Goal: Task Accomplishment & Management: Manage account settings

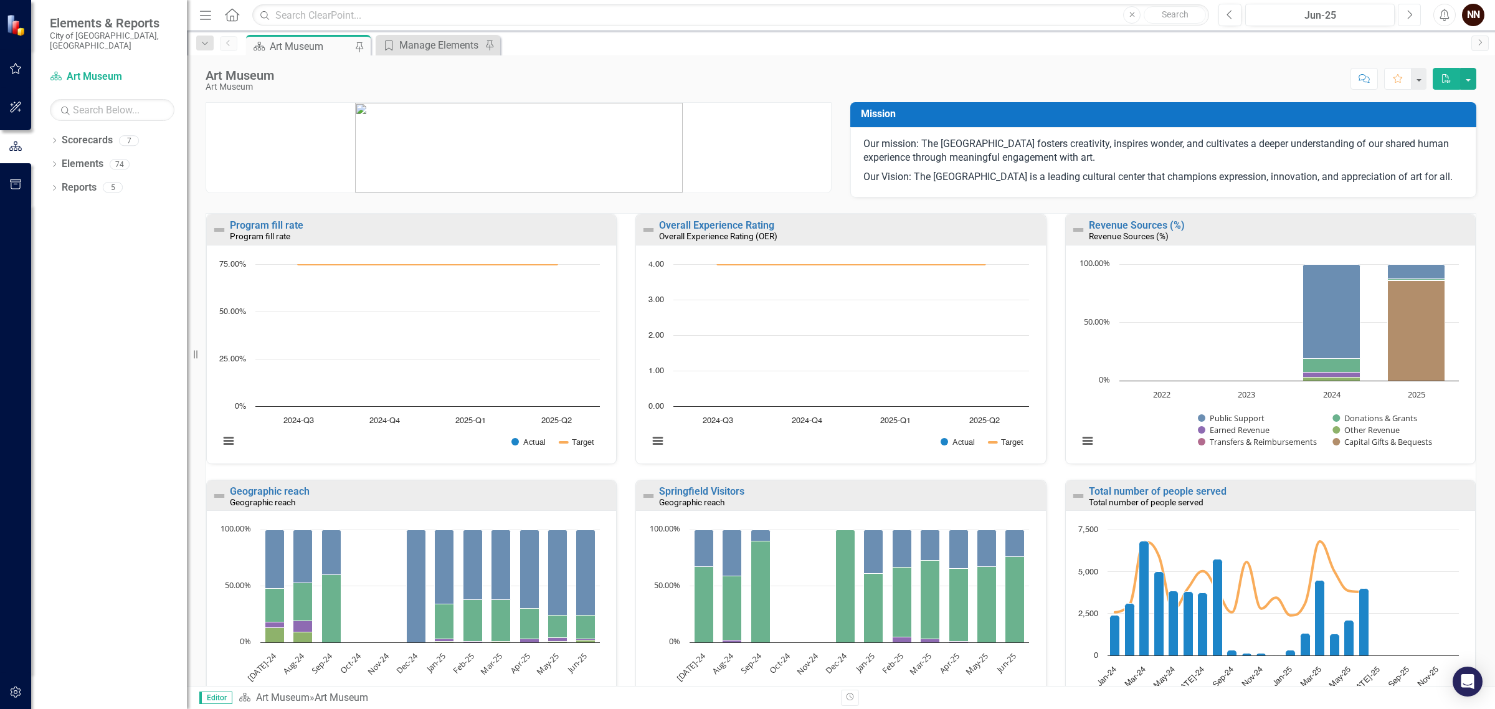
click at [1406, 16] on icon "Next" at bounding box center [1409, 14] width 7 height 11
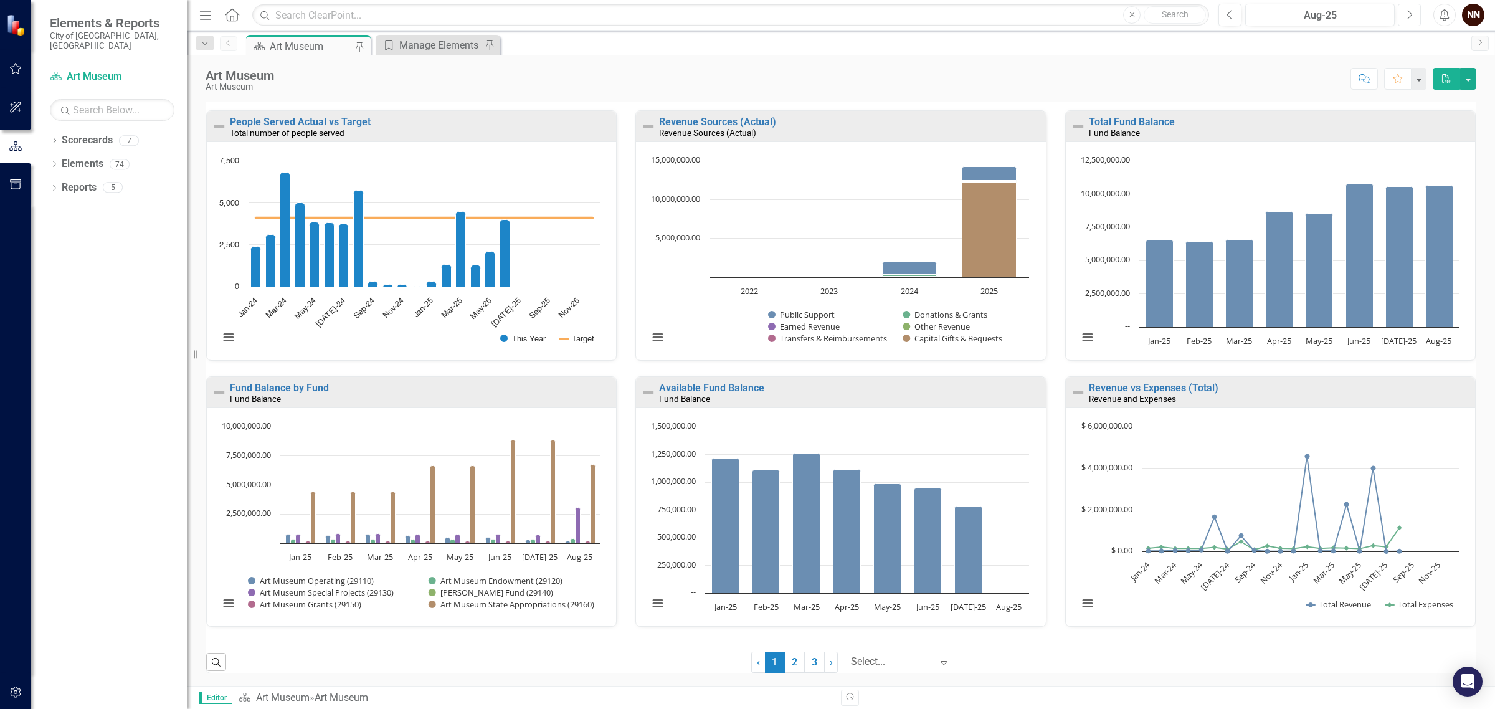
scroll to position [651, 0]
click at [789, 660] on link "2" at bounding box center [795, 662] width 20 height 21
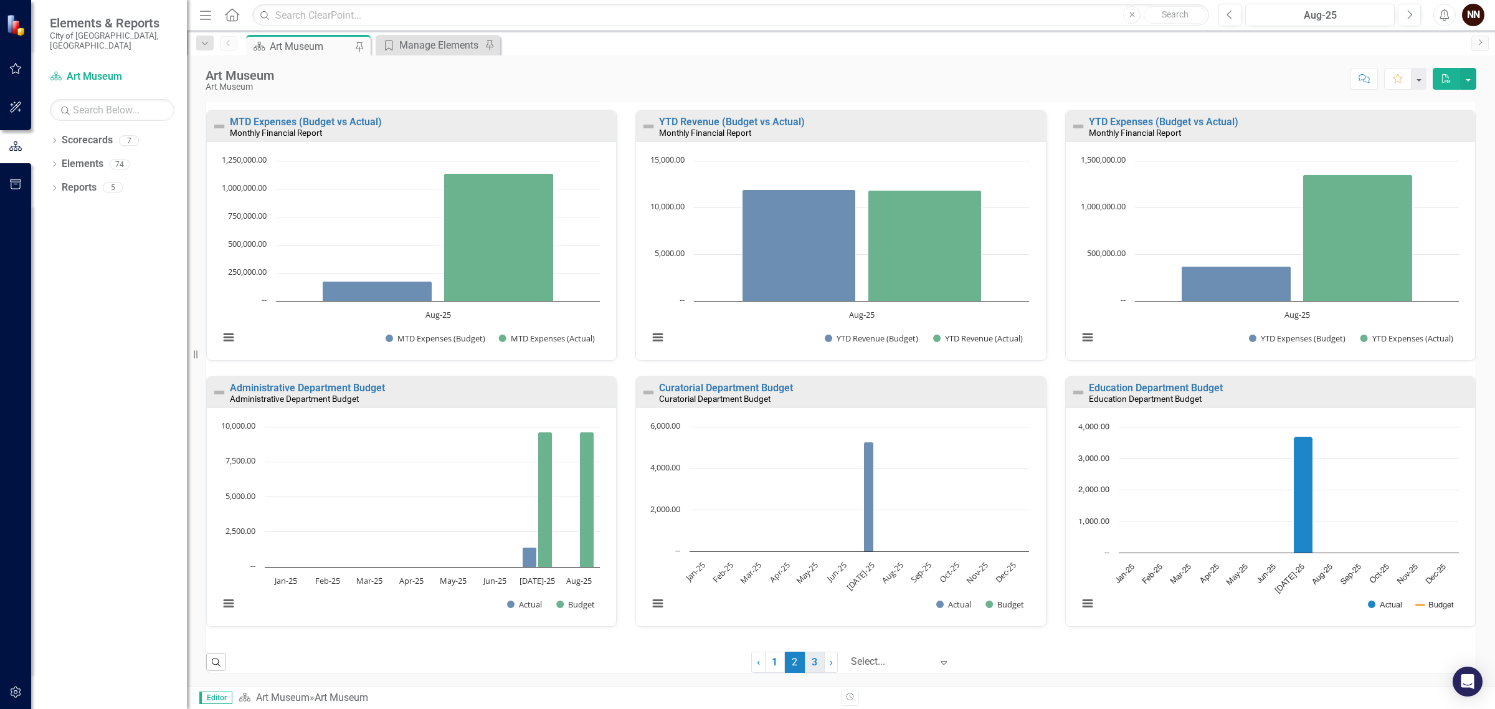
click at [813, 660] on link "3" at bounding box center [815, 662] width 20 height 21
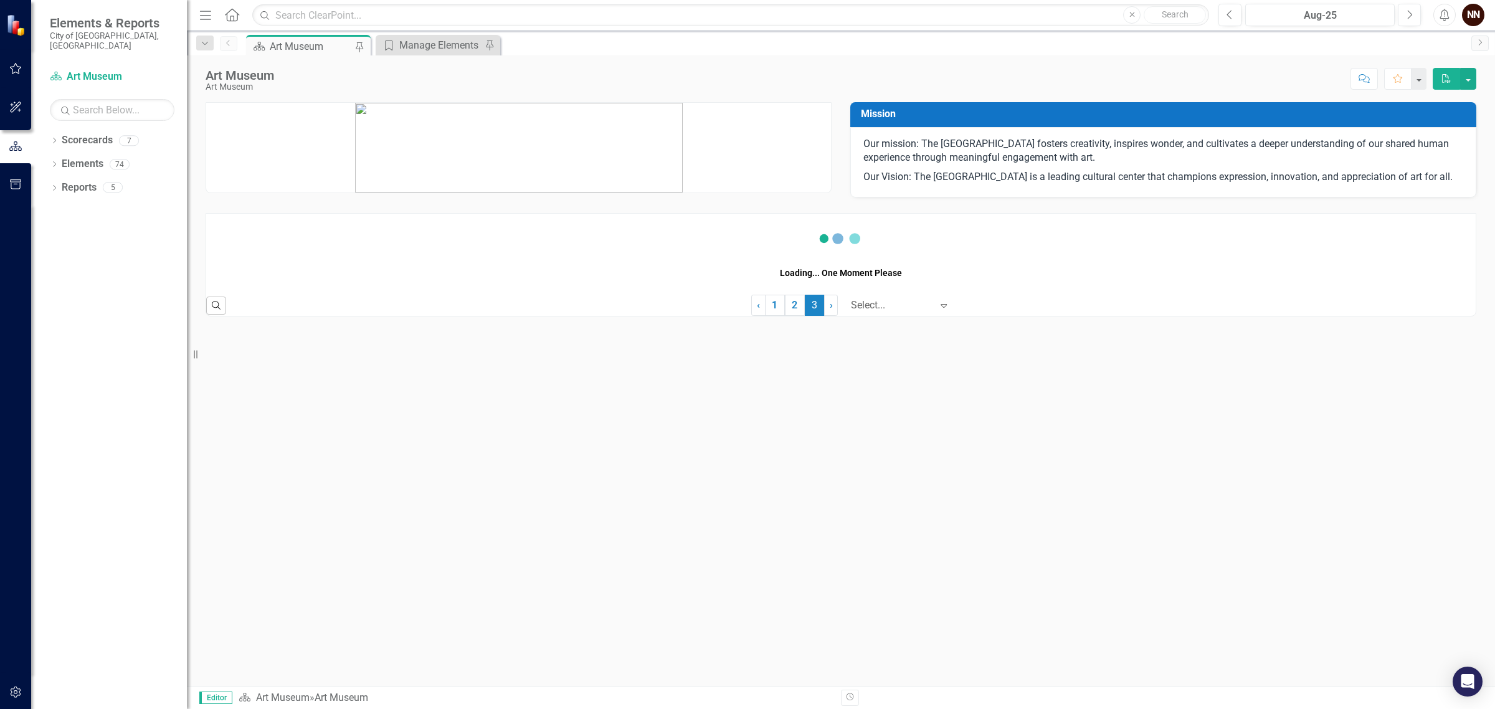
scroll to position [0, 0]
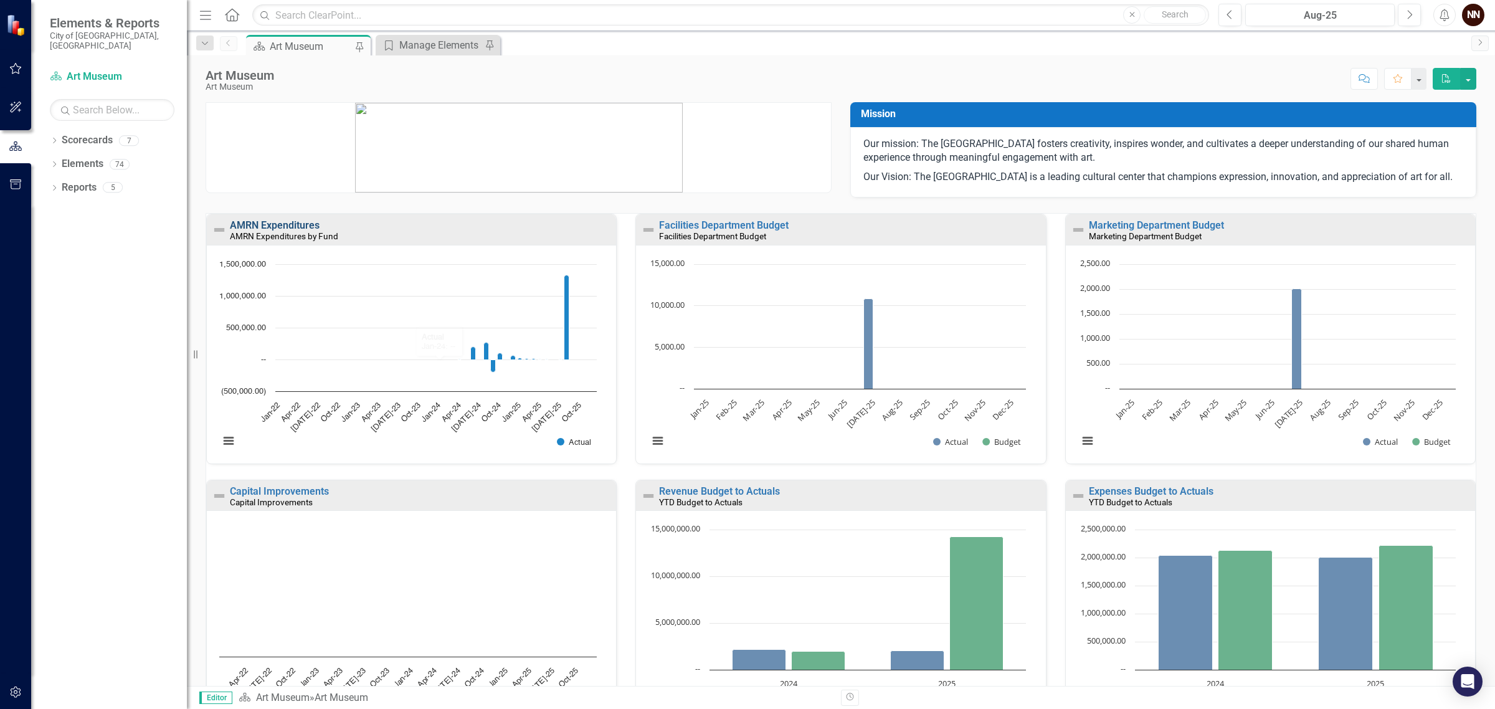
click at [310, 231] on link "AMRN Expenditures" at bounding box center [275, 225] width 90 height 12
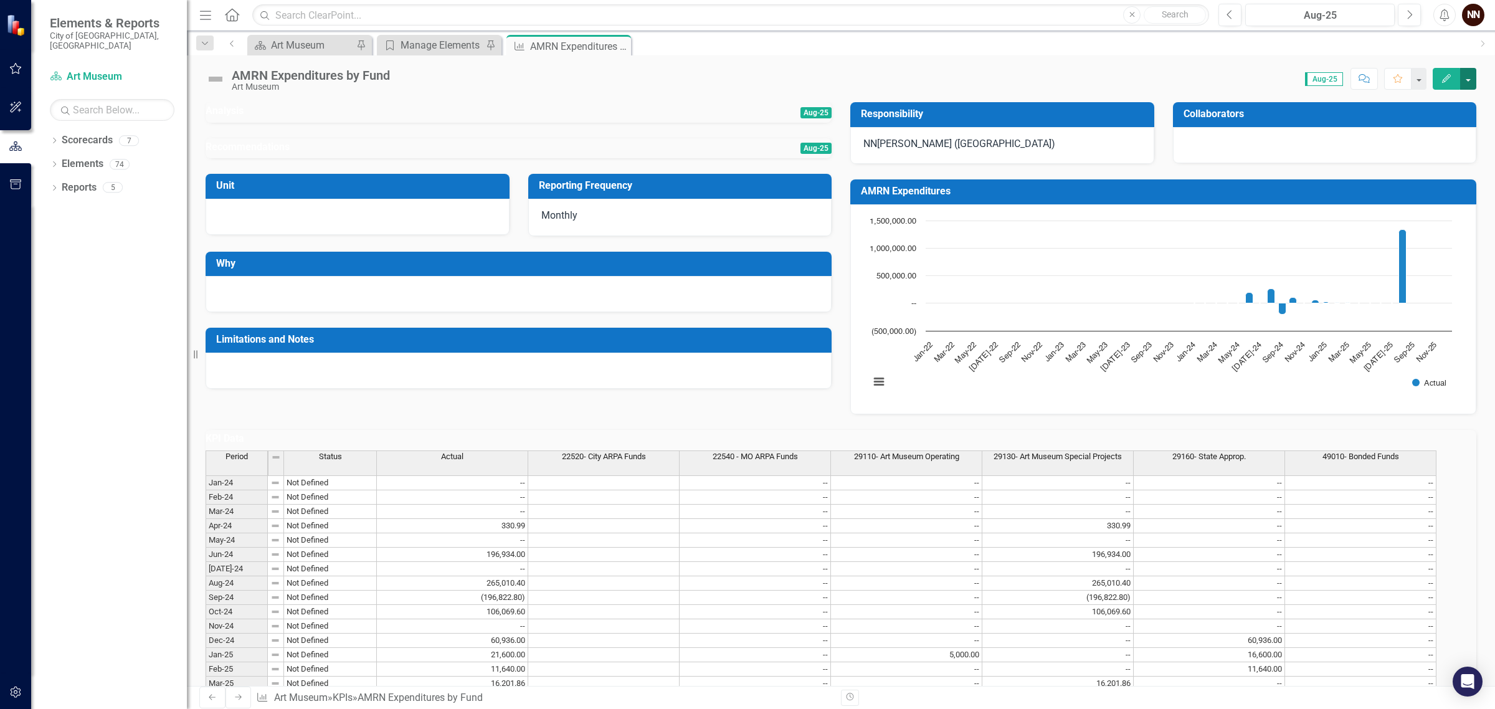
click at [1468, 79] on button "button" at bounding box center [1468, 79] width 16 height 22
click at [1433, 119] on link "Edit Report Edit Layout" at bounding box center [1425, 125] width 101 height 23
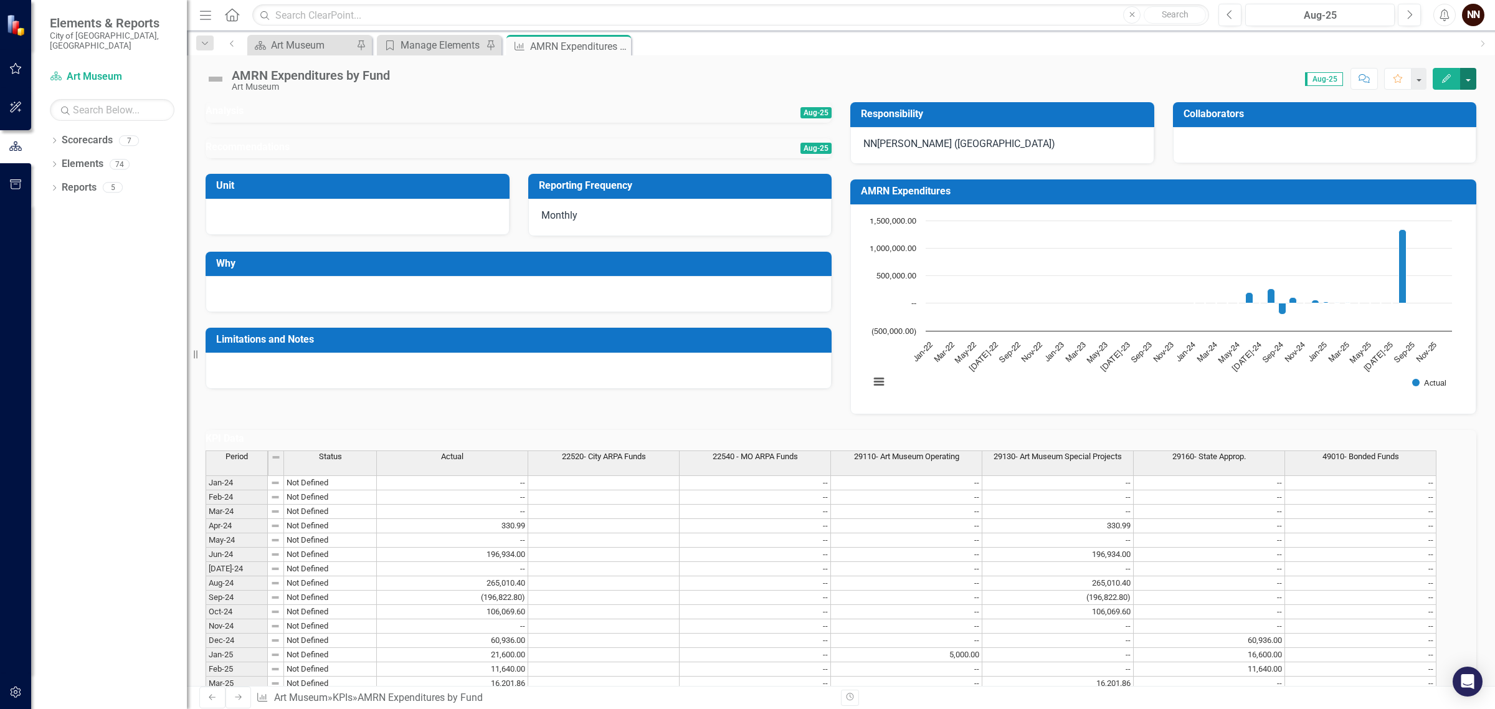
click at [1471, 78] on button "button" at bounding box center [1468, 79] width 16 height 22
click at [1436, 94] on link "Edit Edit KPI" at bounding box center [1425, 102] width 101 height 23
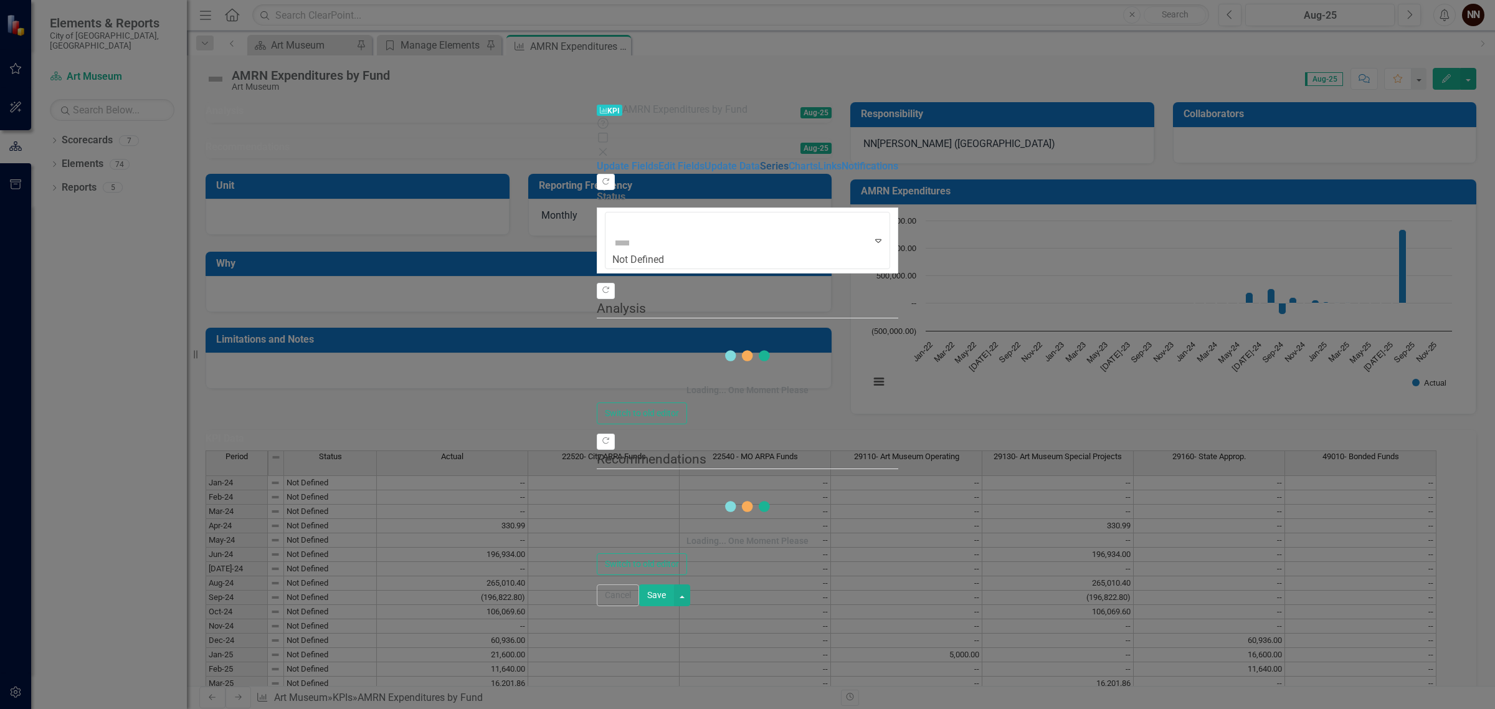
click at [760, 160] on link "Series" at bounding box center [774, 166] width 29 height 12
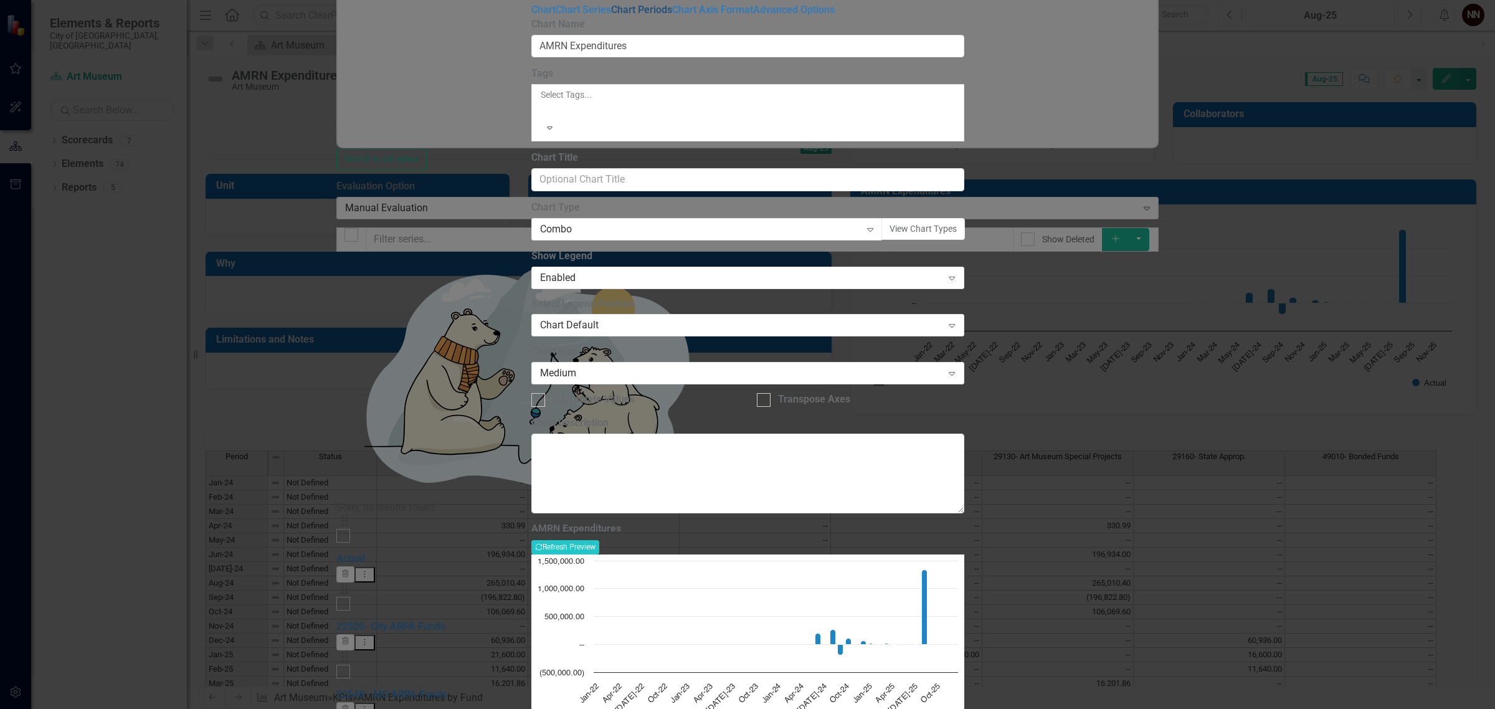
click at [611, 16] on link "Chart Periods" at bounding box center [641, 10] width 61 height 12
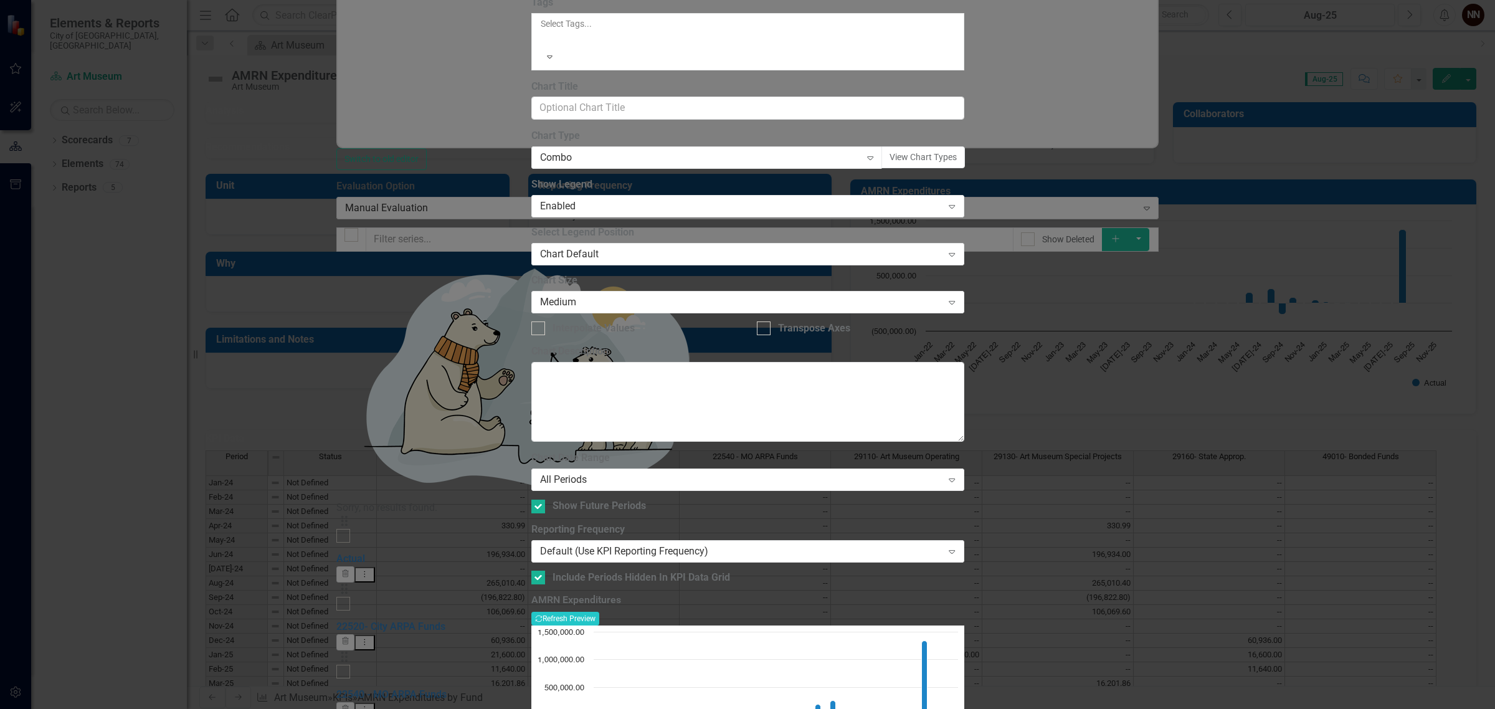
click at [531, 232] on div "Charts Chart AMRN Expenditures Help Maximize Close Chart Chart Series Chart Per…" at bounding box center [747, 354] width 433 height 959
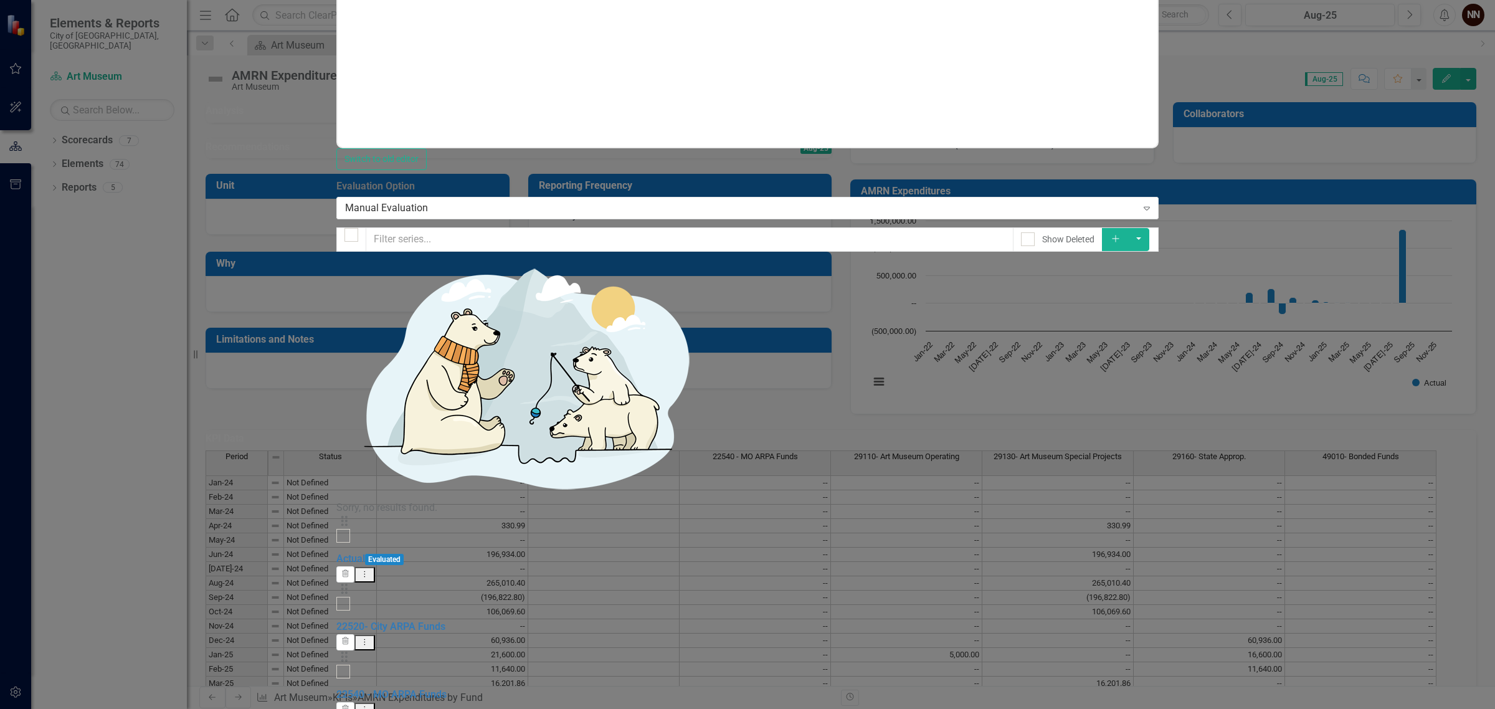
click at [353, 514] on icon "Drag" at bounding box center [344, 520] width 16 height 12
click at [370, 570] on icon "Dropdown Menu" at bounding box center [364, 574] width 11 height 8
click at [1403, 161] on link "Edit Edit Measure Series" at bounding box center [1400, 158] width 141 height 23
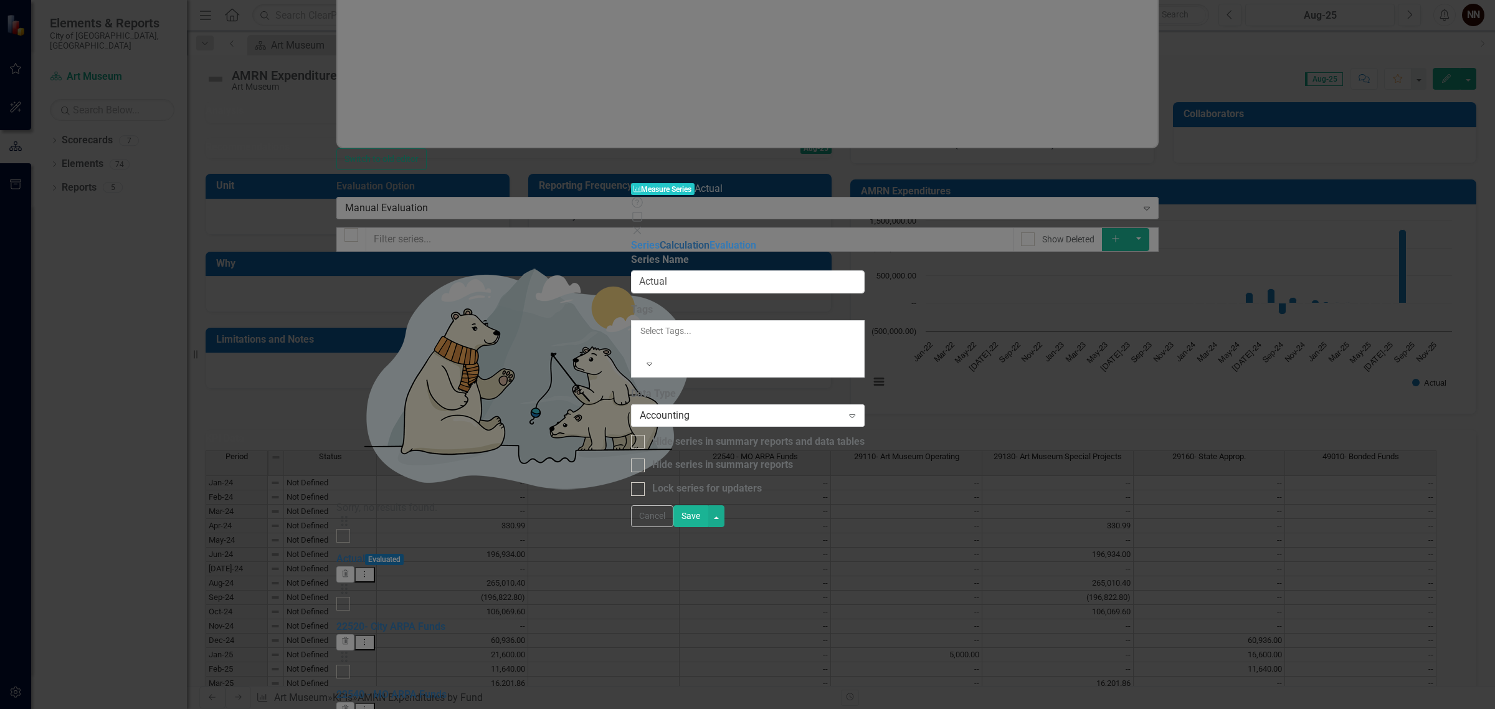
click at [660, 239] on link "Calculation" at bounding box center [685, 245] width 50 height 12
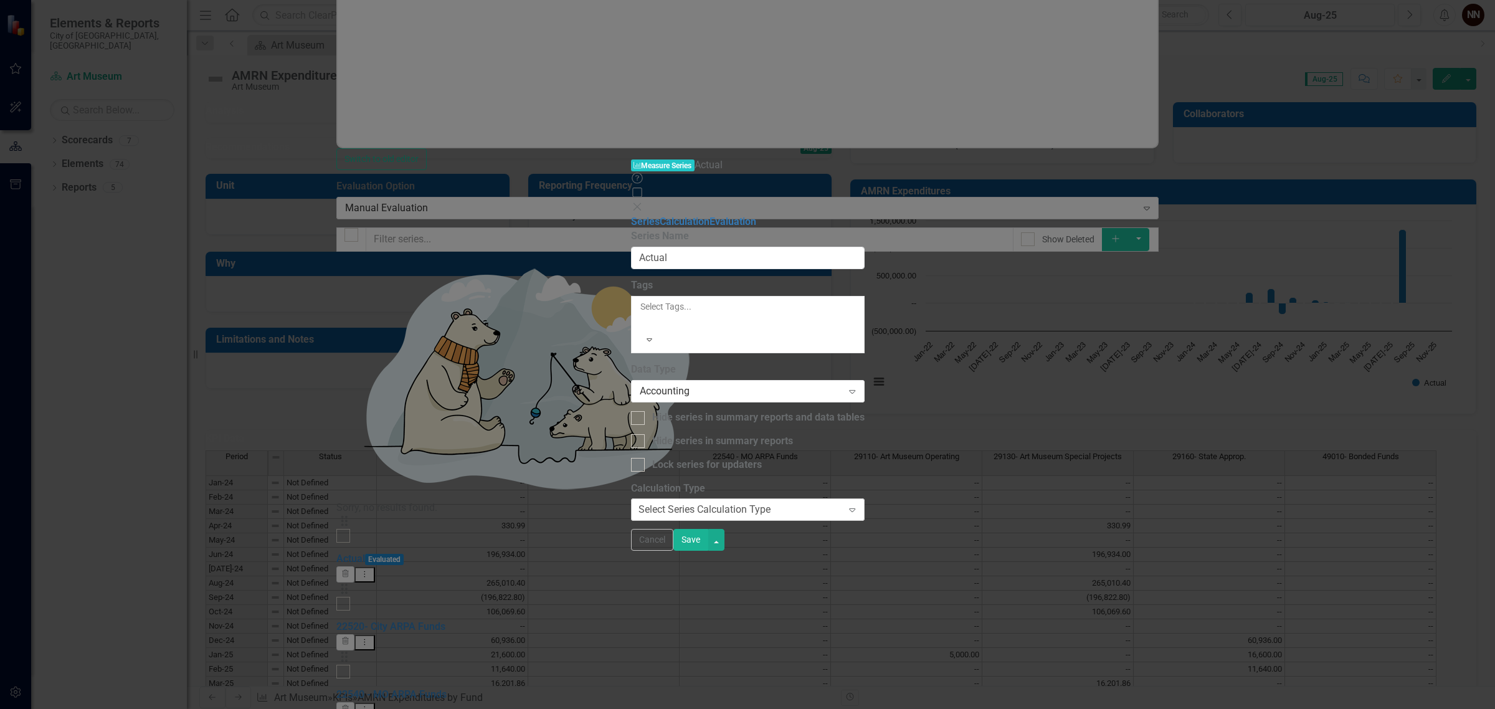
click at [638, 503] on div "Select Series Calculation Type" at bounding box center [704, 510] width 132 height 14
click at [709, 216] on link "Evaluation" at bounding box center [732, 222] width 47 height 12
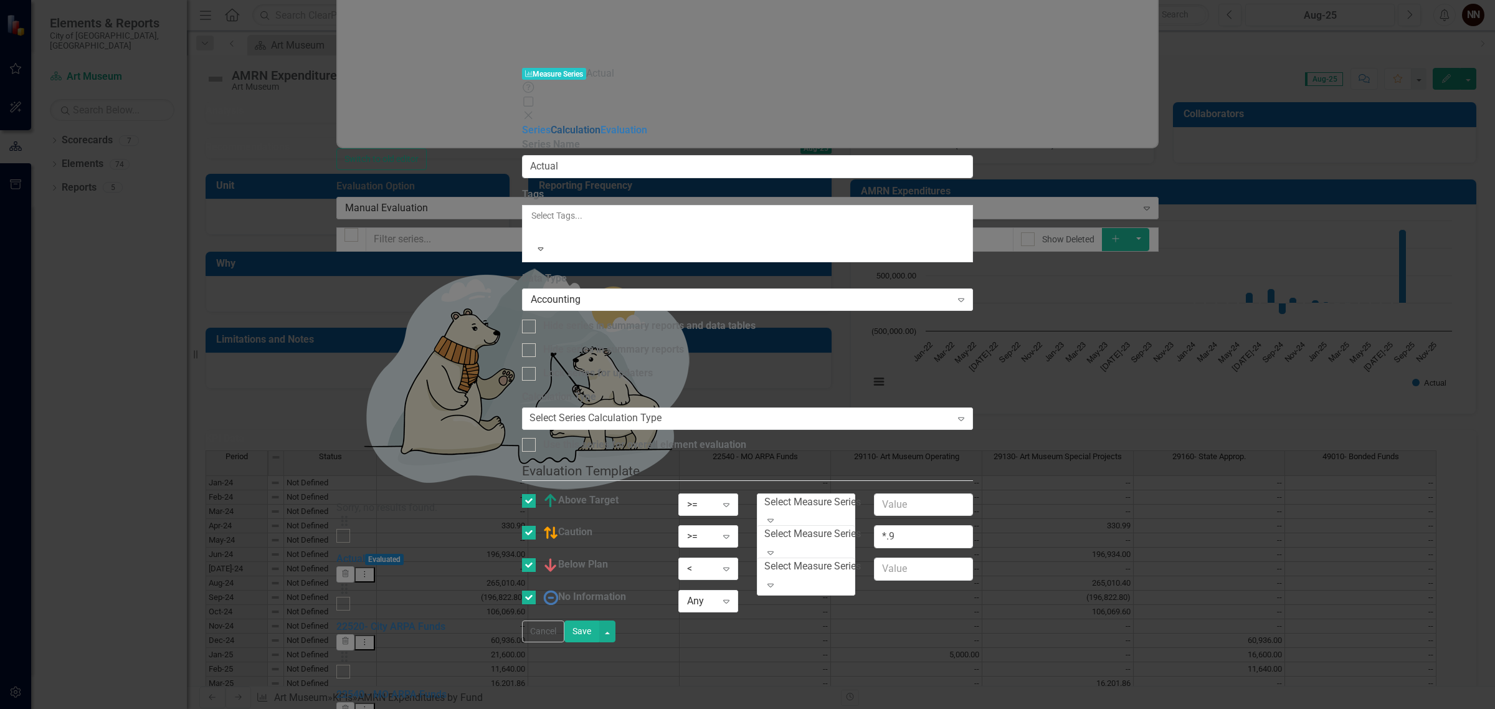
click at [551, 124] on link "Calculation" at bounding box center [576, 130] width 50 height 12
click at [522, 124] on link "Series" at bounding box center [536, 130] width 29 height 12
click at [564, 642] on button "Cancel" at bounding box center [543, 631] width 42 height 22
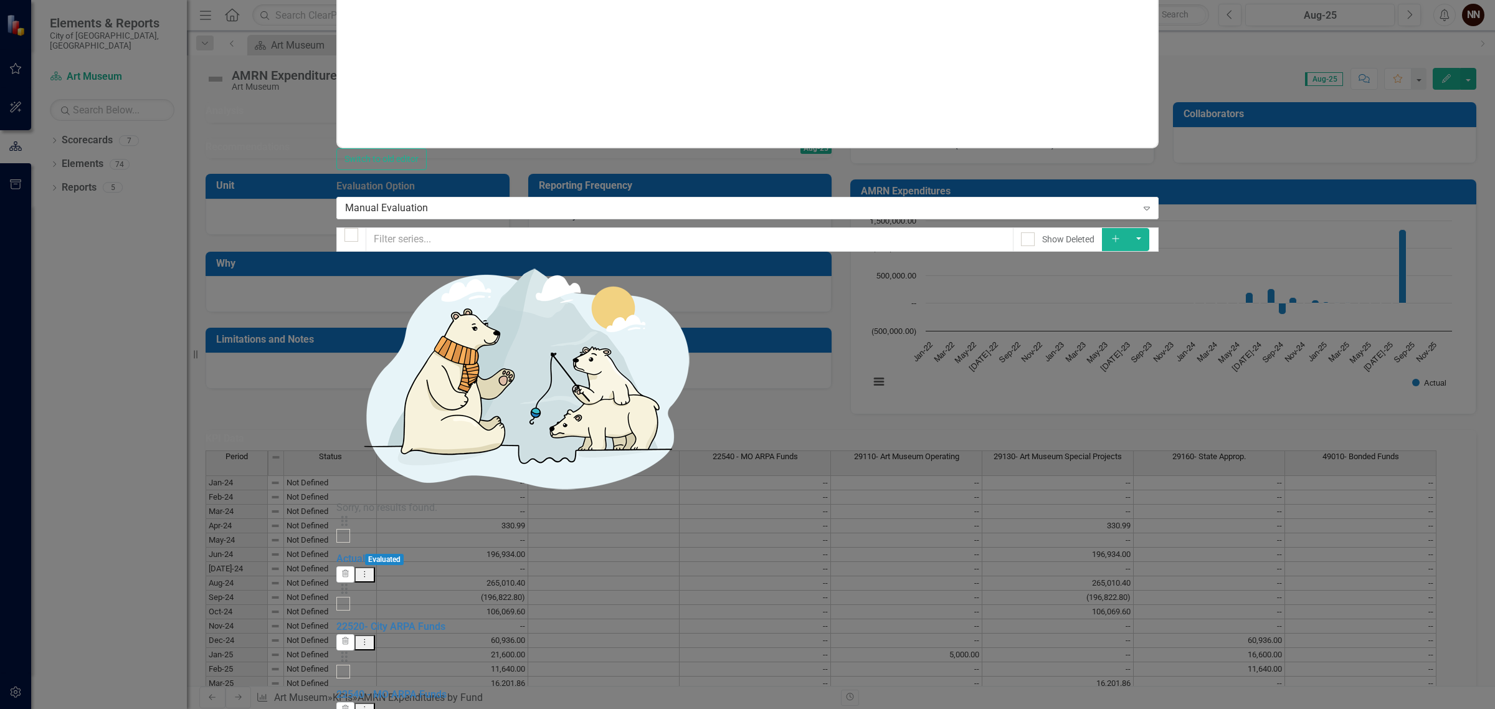
drag, startPoint x: 191, startPoint y: 63, endPoint x: 308, endPoint y: 61, distance: 117.1
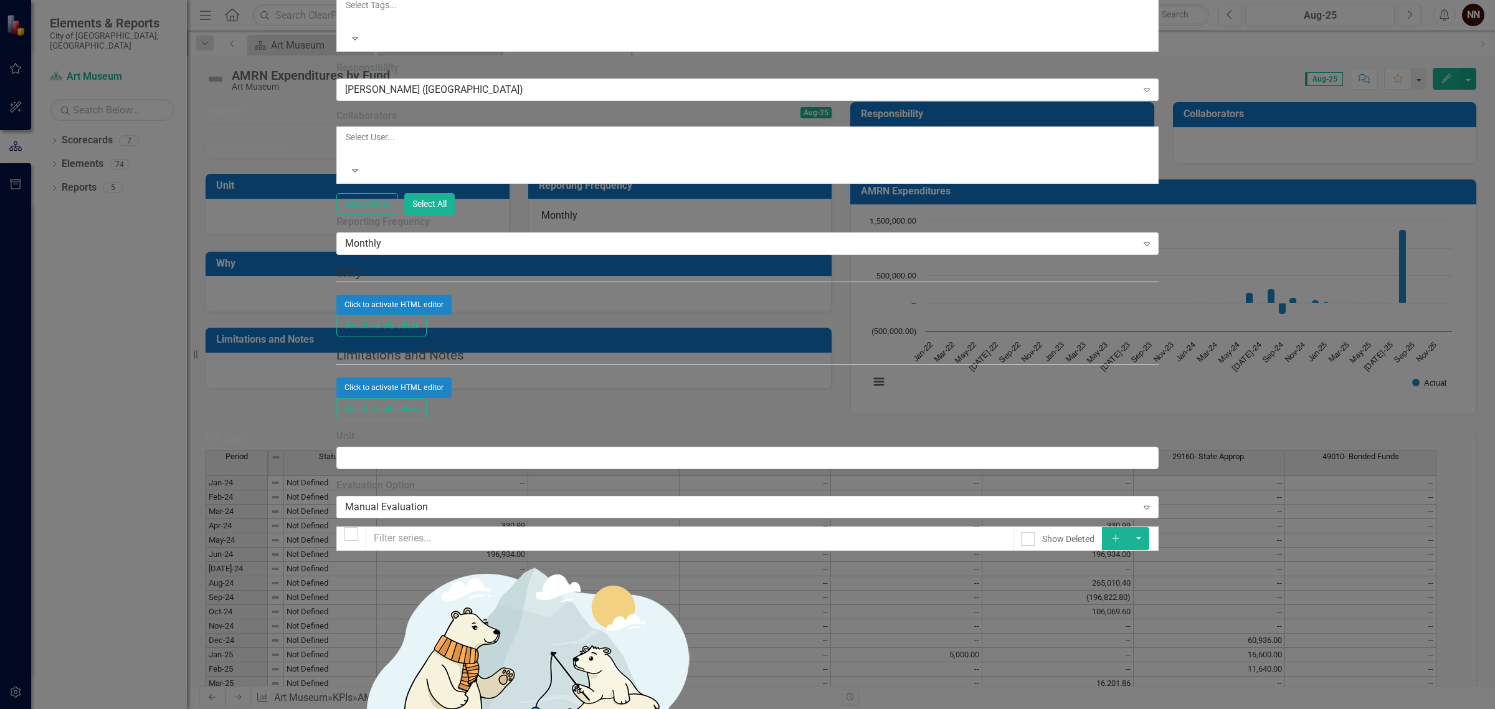
click at [1434, 112] on link "Edit Edit Chart" at bounding box center [1422, 111] width 98 height 23
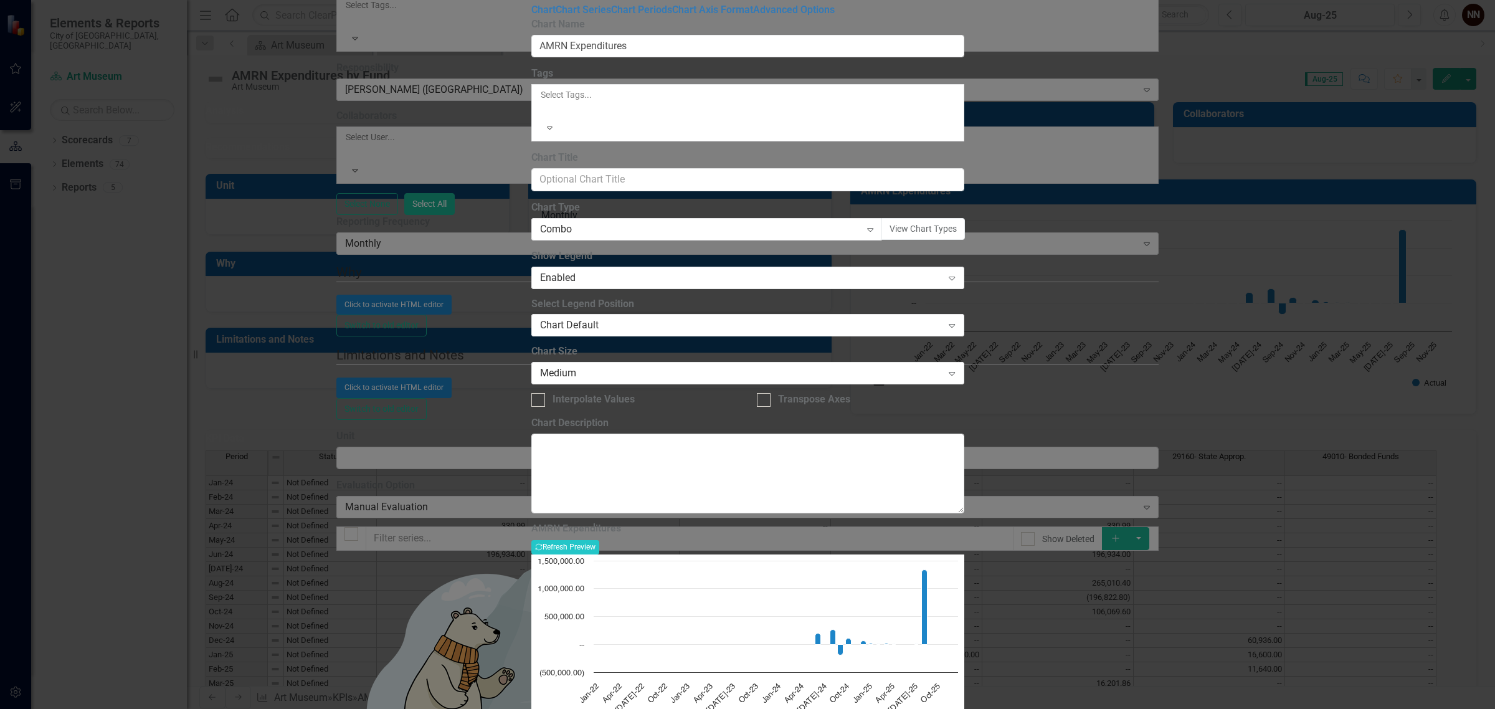
click at [623, 681] on text "Apr-22" at bounding box center [611, 692] width 22 height 22
click at [611, 16] on link "Chart Periods" at bounding box center [641, 10] width 61 height 12
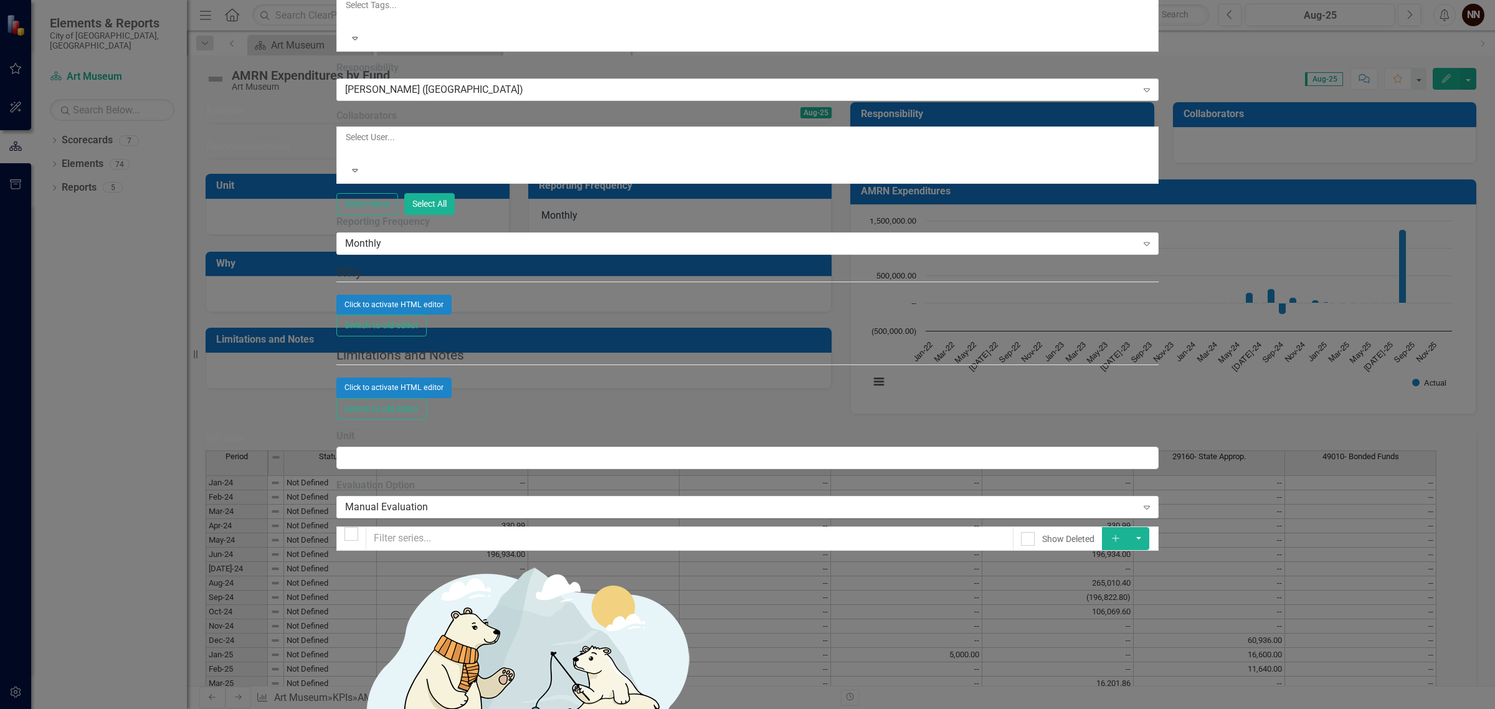
click at [336, 228] on div "KPI KPI AMRN Expenditures by Fund Help Maximize Close Update Fields Edit Fields…" at bounding box center [747, 354] width 822 height 2622
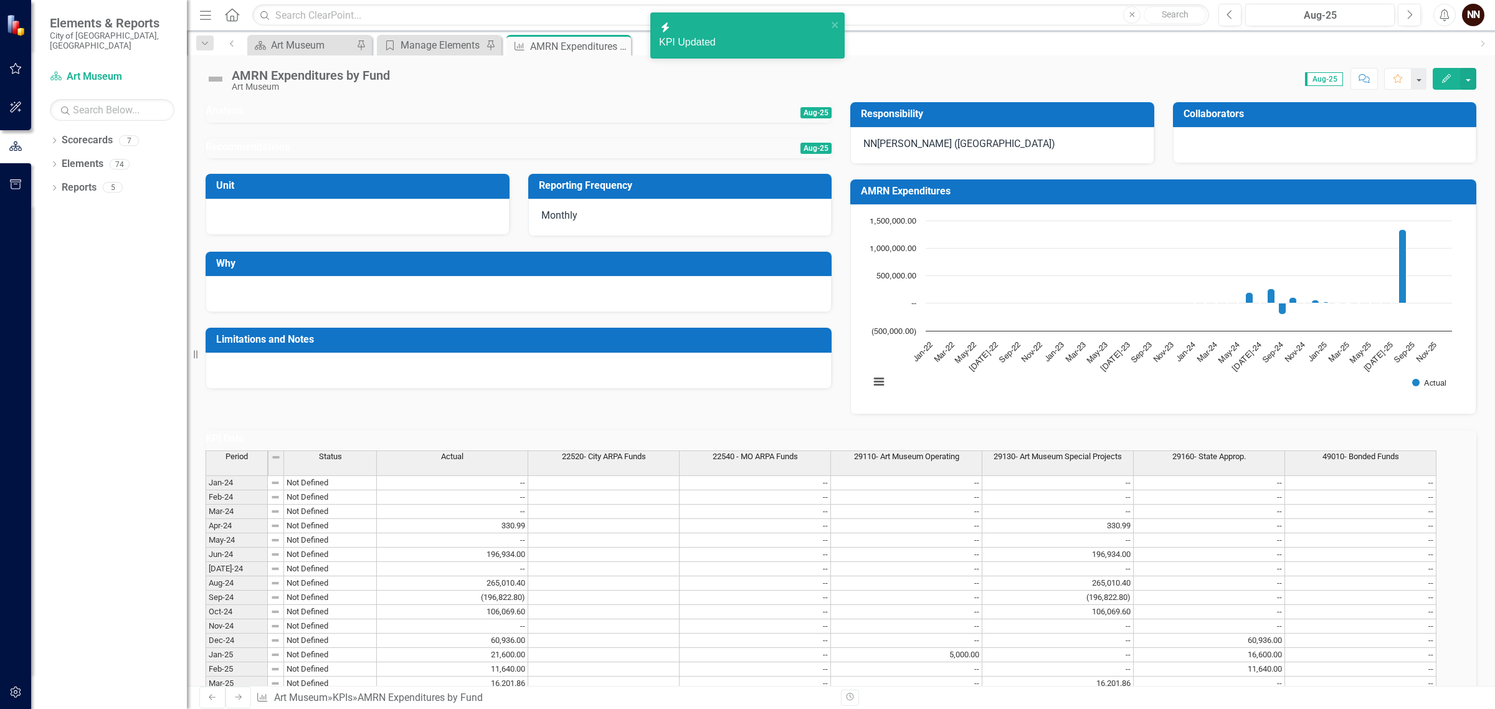
click at [549, 444] on h3 "KPI Data" at bounding box center [841, 438] width 1271 height 11
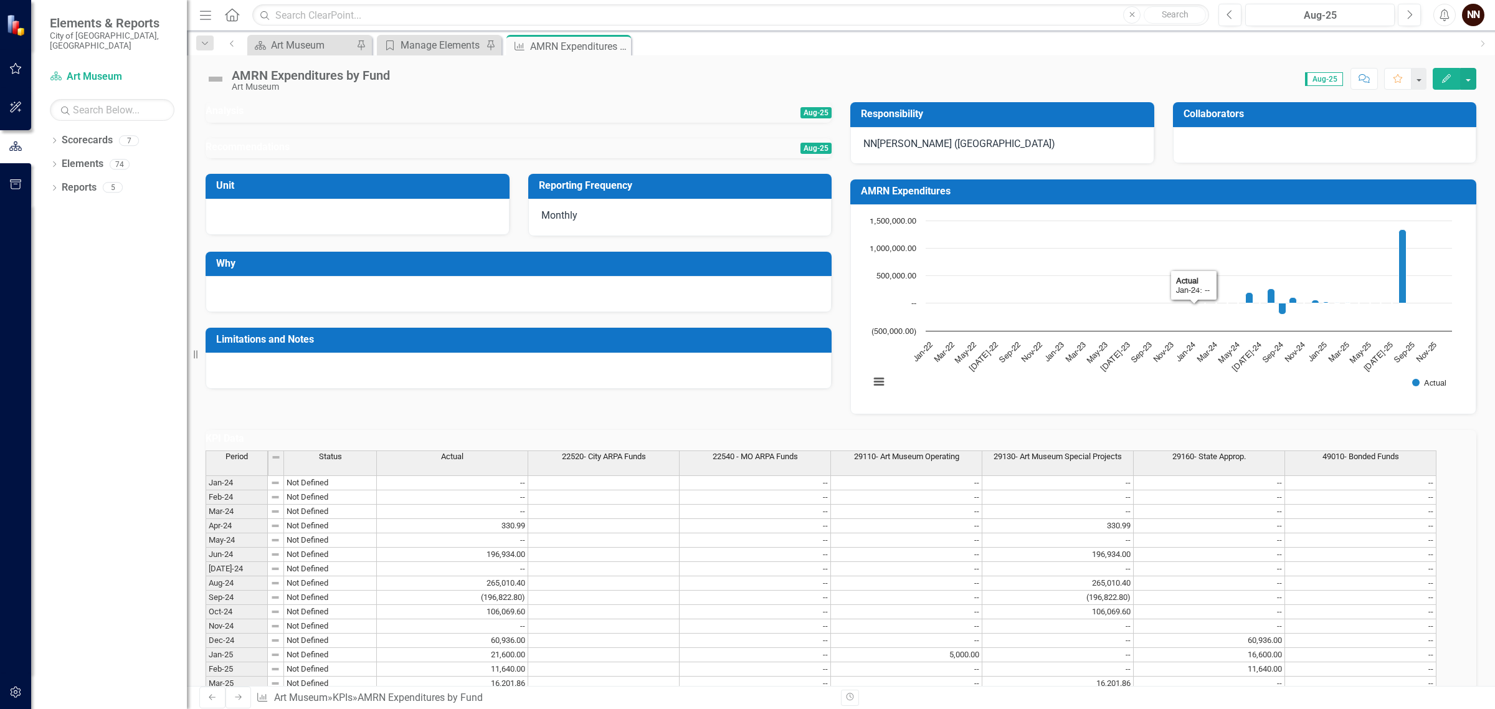
click at [976, 356] on text "[DATE]-22" at bounding box center [984, 357] width 32 height 32
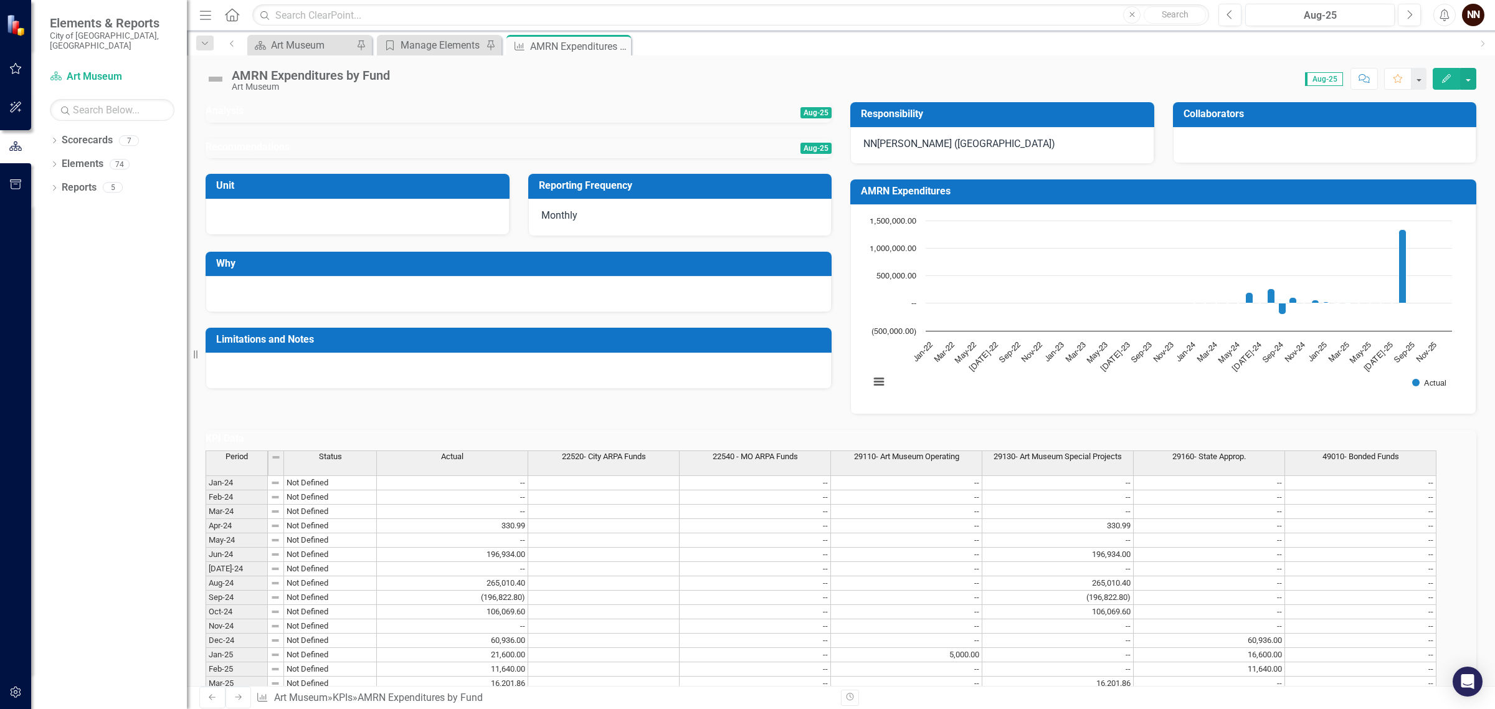
click at [875, 382] on button "View chart menu, Chart" at bounding box center [878, 381] width 17 height 17
click at [875, 382] on div "Download PNG image Download JPEG image Download PDF document Download SVG vecto…" at bounding box center [930, 335] width 156 height 109
click at [1045, 414] on div "Analysis Aug-25 Recommendations Aug-25 Unit Reporting Frequency Monthly Why Lim…" at bounding box center [840, 251] width 1289 height 328
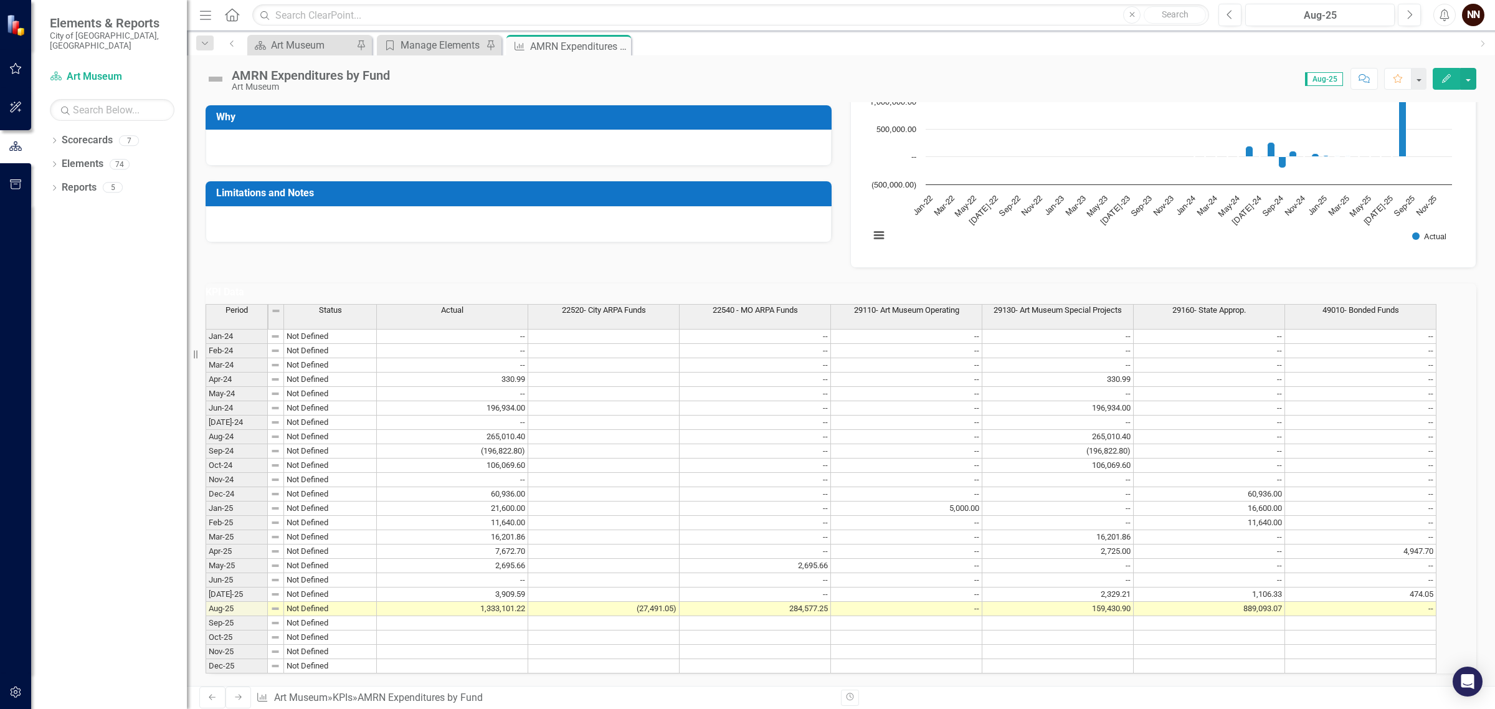
scroll to position [169, 0]
click at [670, 344] on td at bounding box center [603, 336] width 151 height 15
click at [1374, 298] on h3 "KPI Data" at bounding box center [841, 292] width 1271 height 11
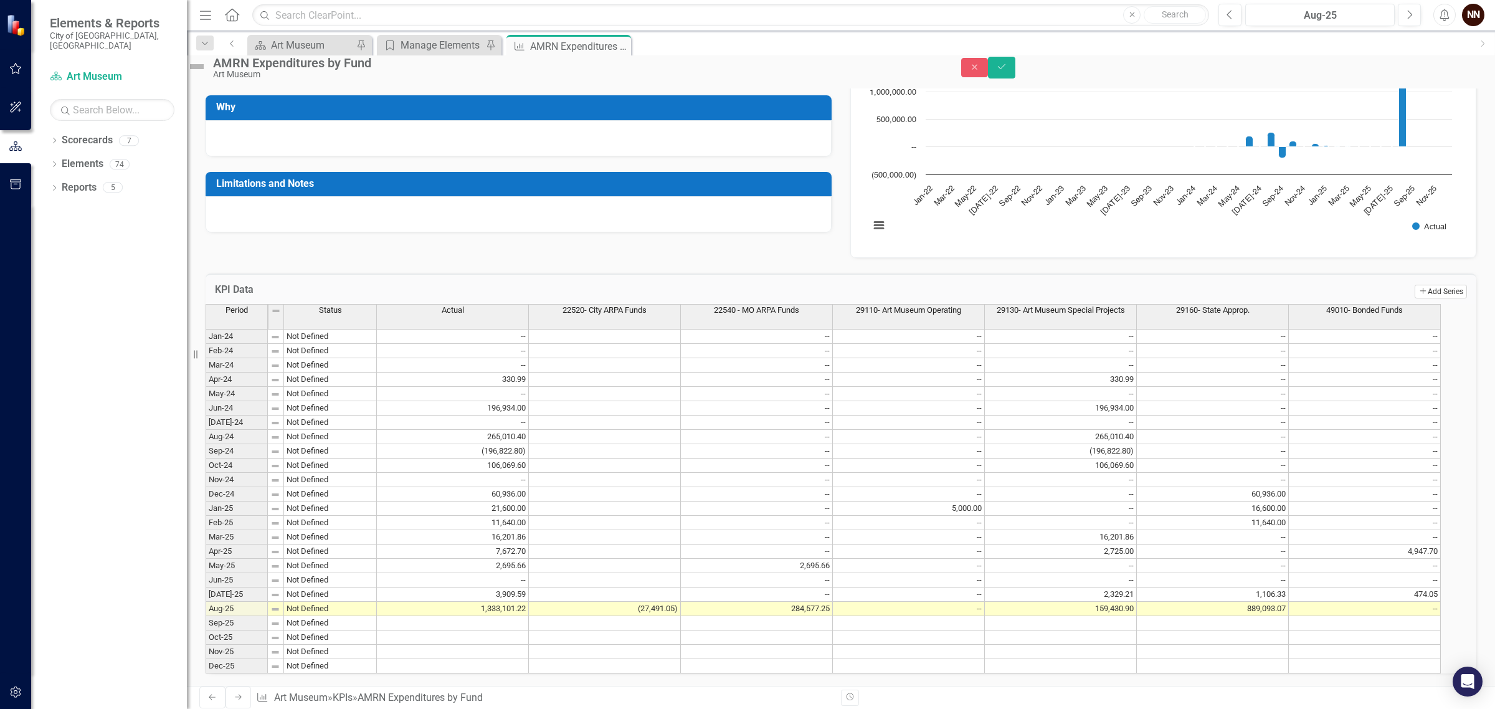
click at [1421, 298] on button "Add Add Series" at bounding box center [1441, 292] width 52 height 14
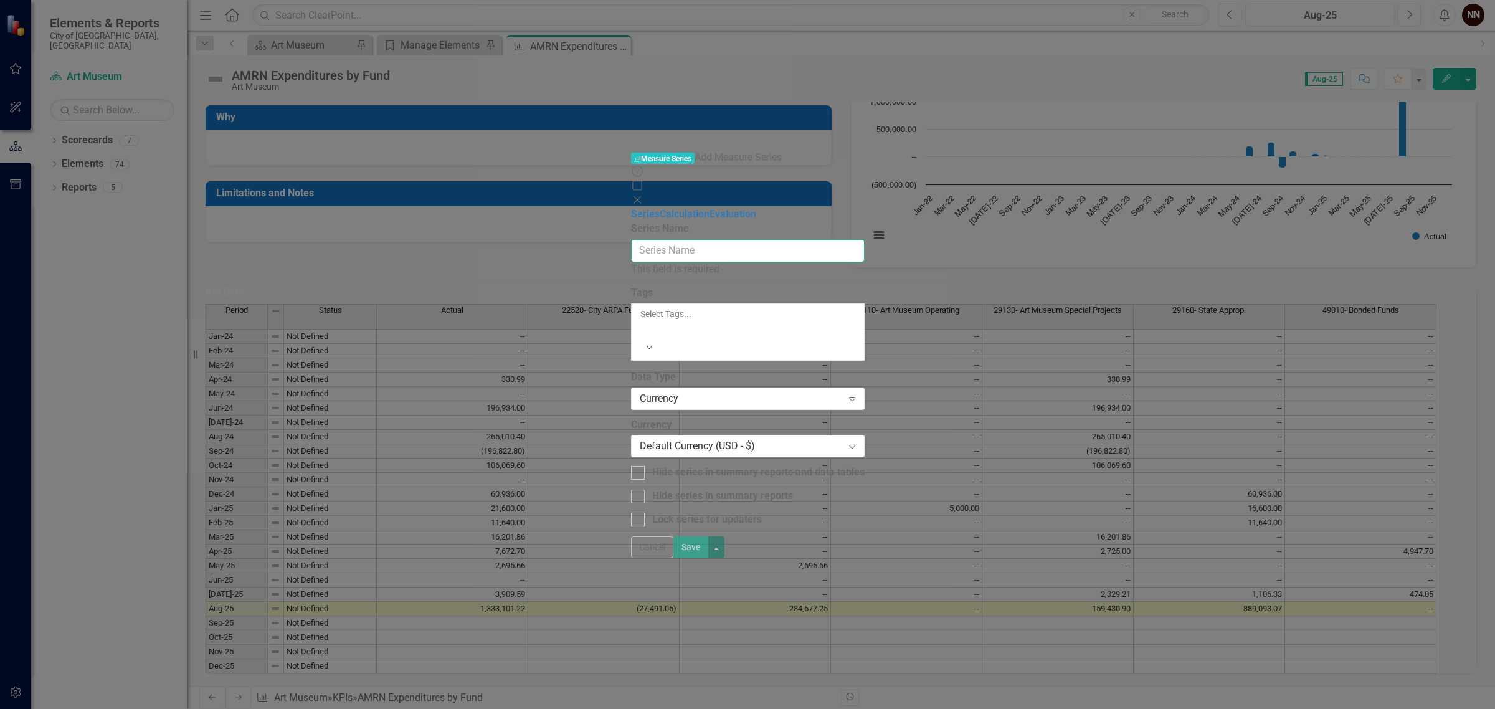
click at [802, 239] on input "Series Name" at bounding box center [748, 250] width 234 height 23
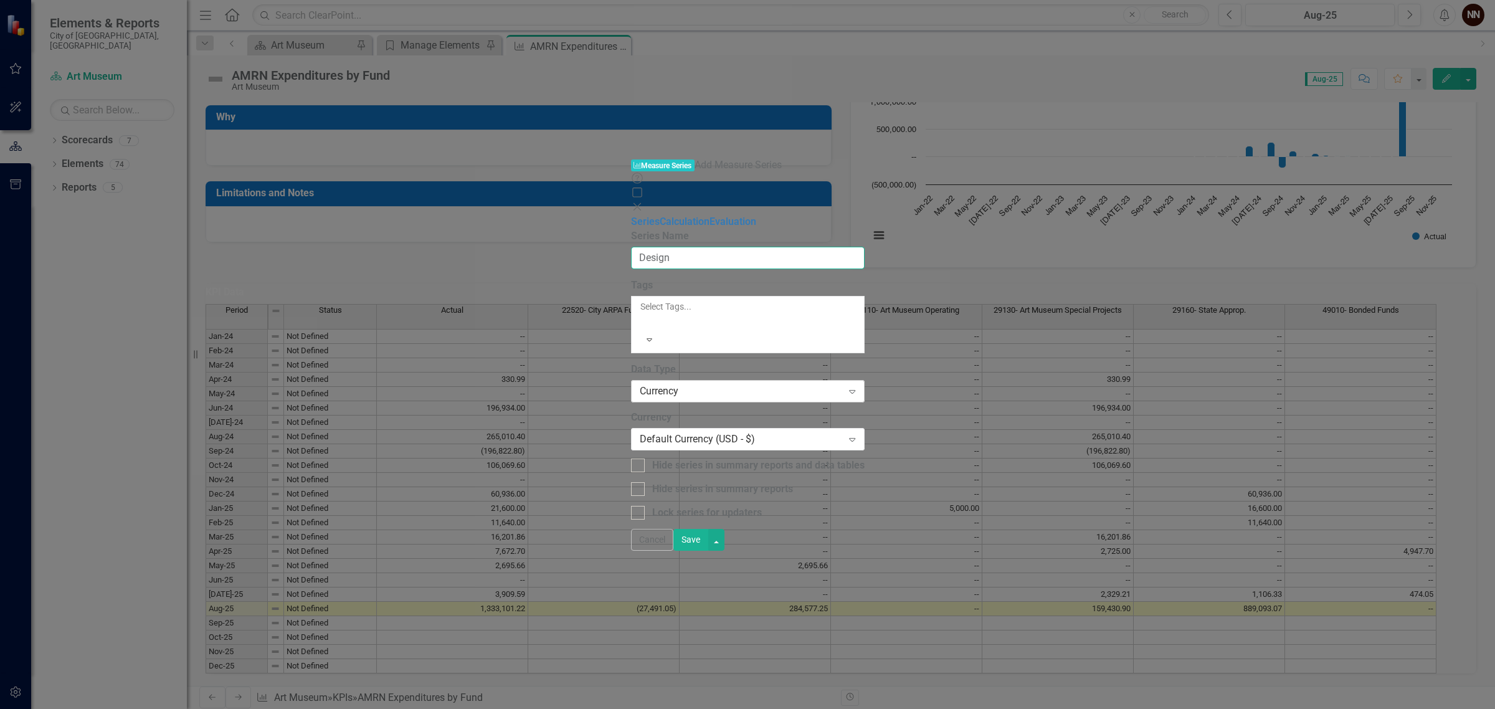
type input "Design"
click at [708, 384] on div "Currency" at bounding box center [741, 391] width 203 height 14
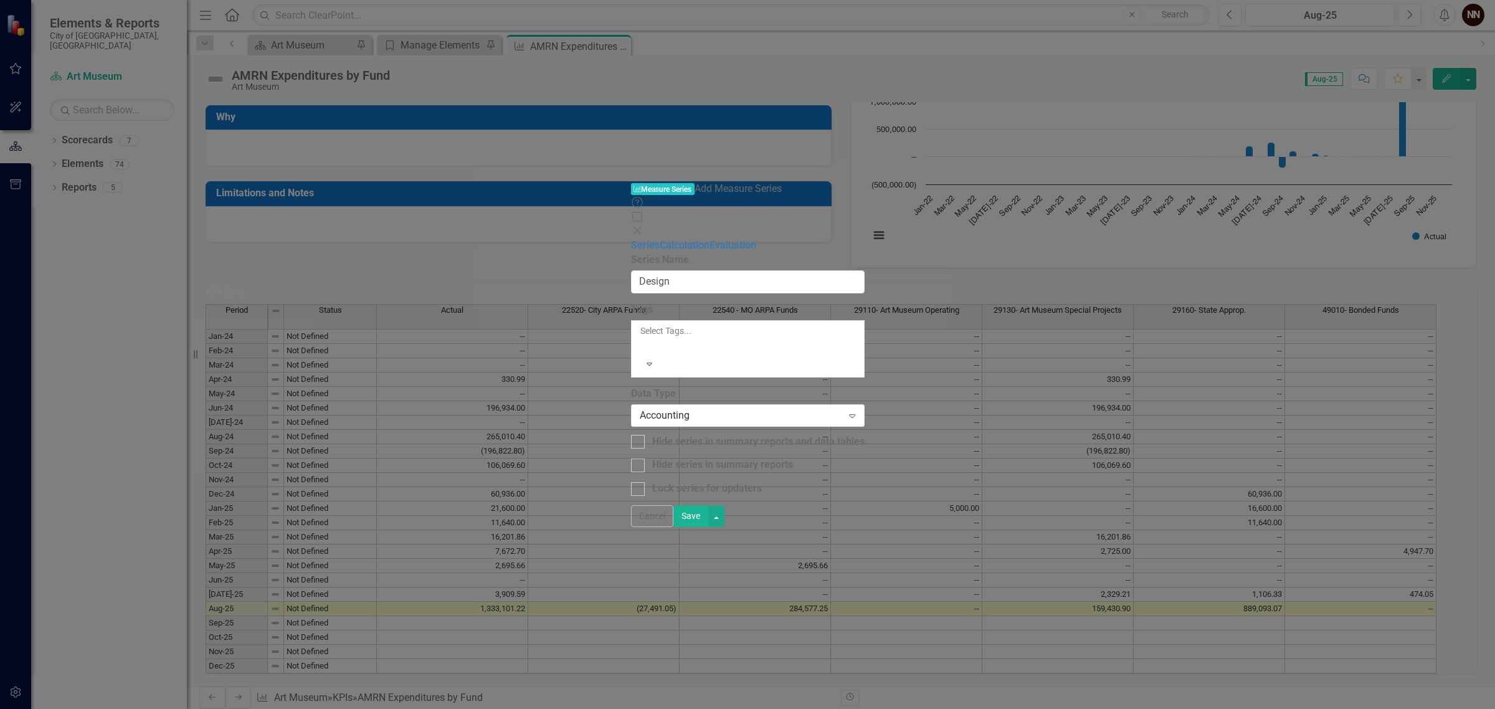
click at [708, 527] on button "Save" at bounding box center [690, 516] width 35 height 22
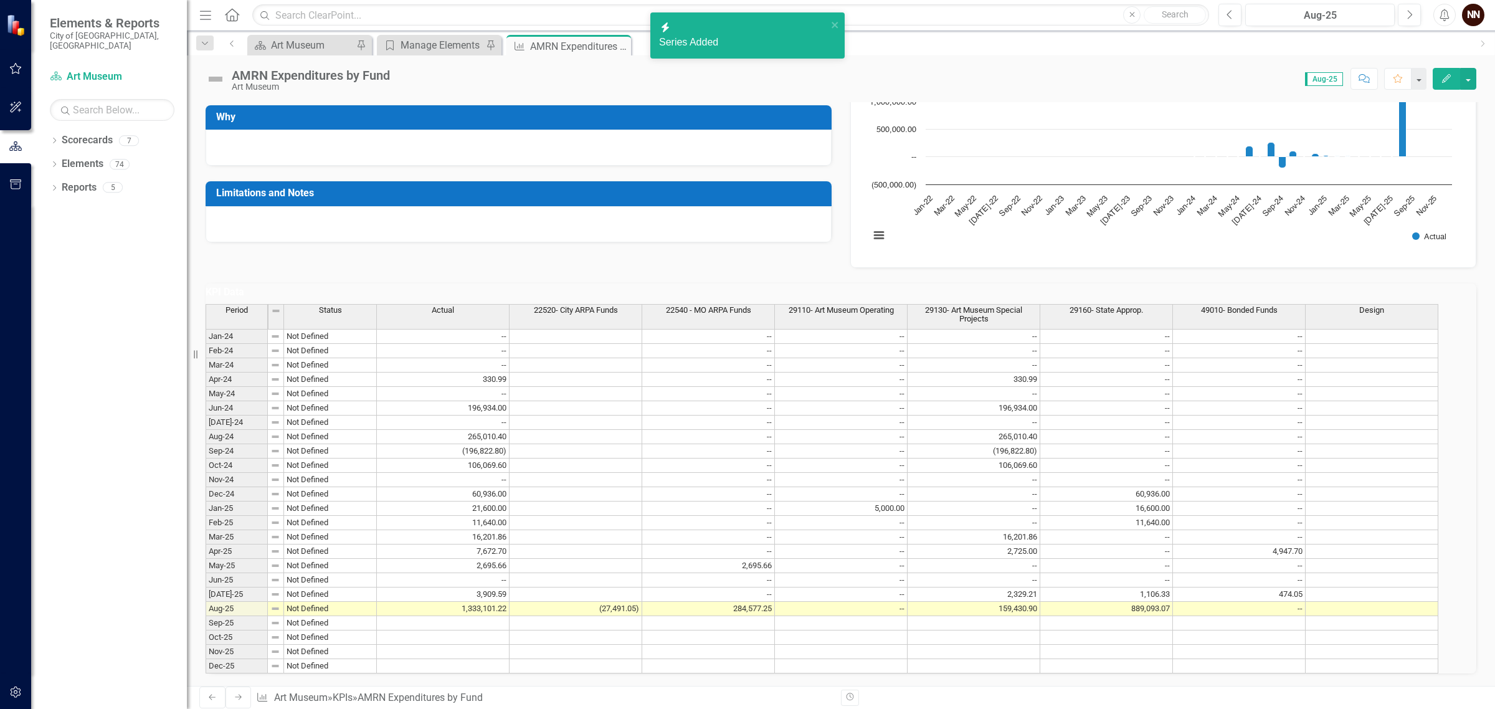
click at [1406, 298] on h3 "KPI Data" at bounding box center [841, 292] width 1271 height 11
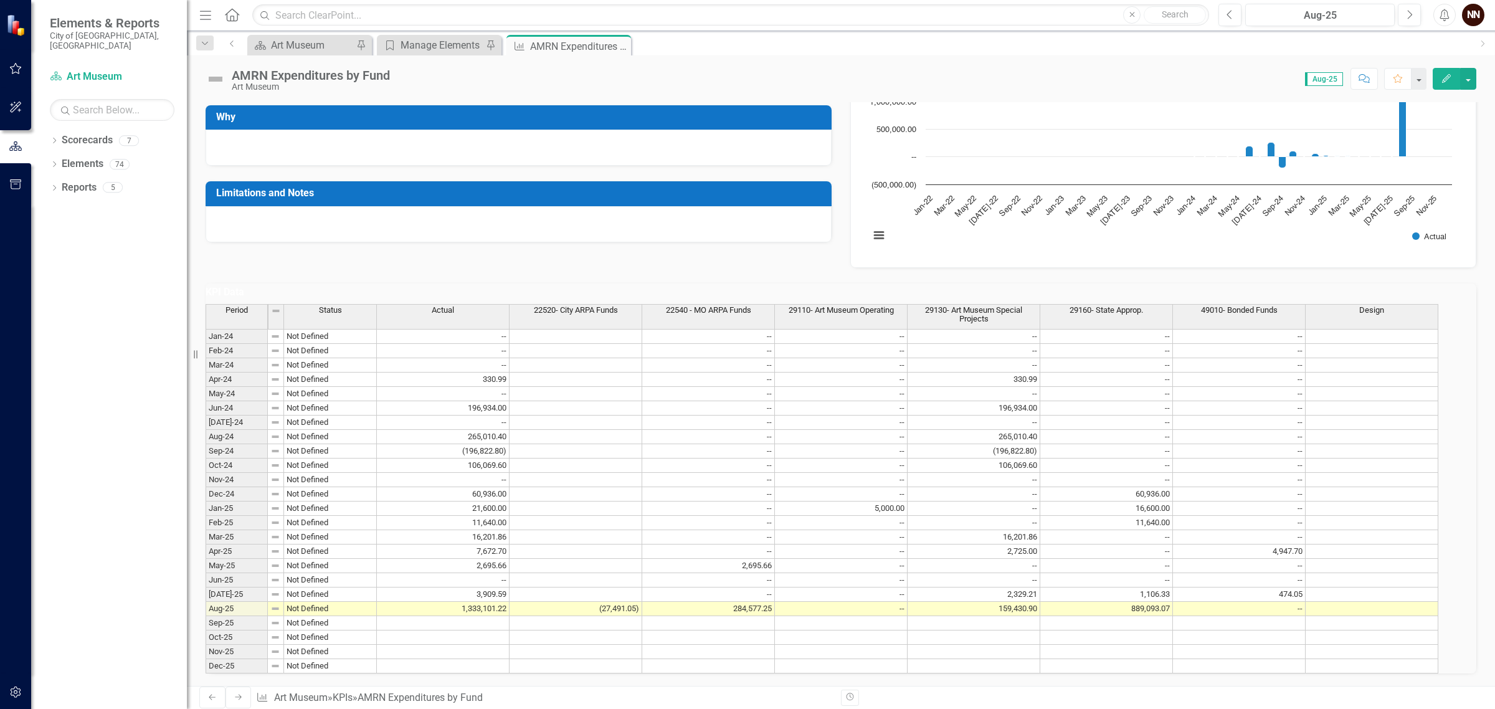
click at [1406, 298] on h3 "KPI Data" at bounding box center [841, 292] width 1271 height 11
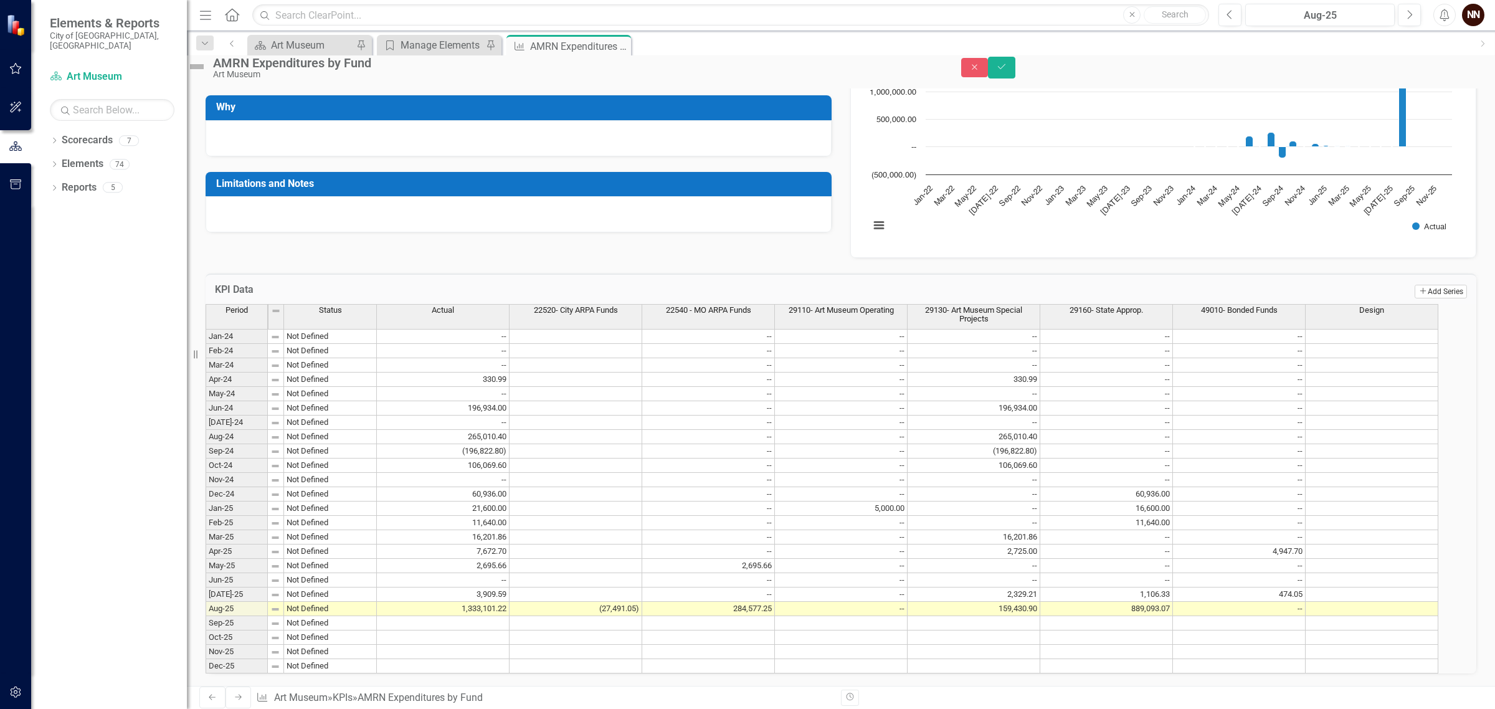
click at [1418, 295] on icon "Add" at bounding box center [1422, 290] width 9 height 7
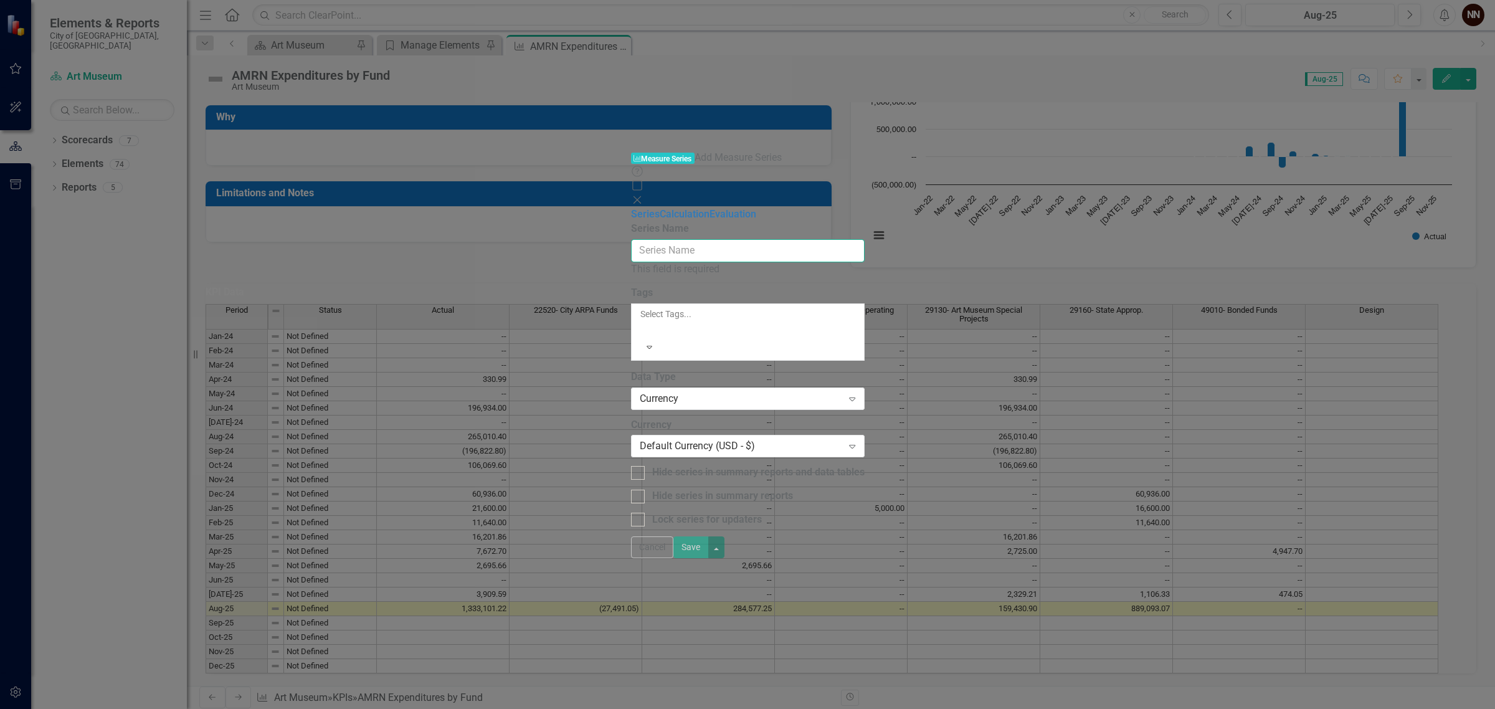
click at [865, 239] on input "Series Name" at bounding box center [748, 250] width 234 height 23
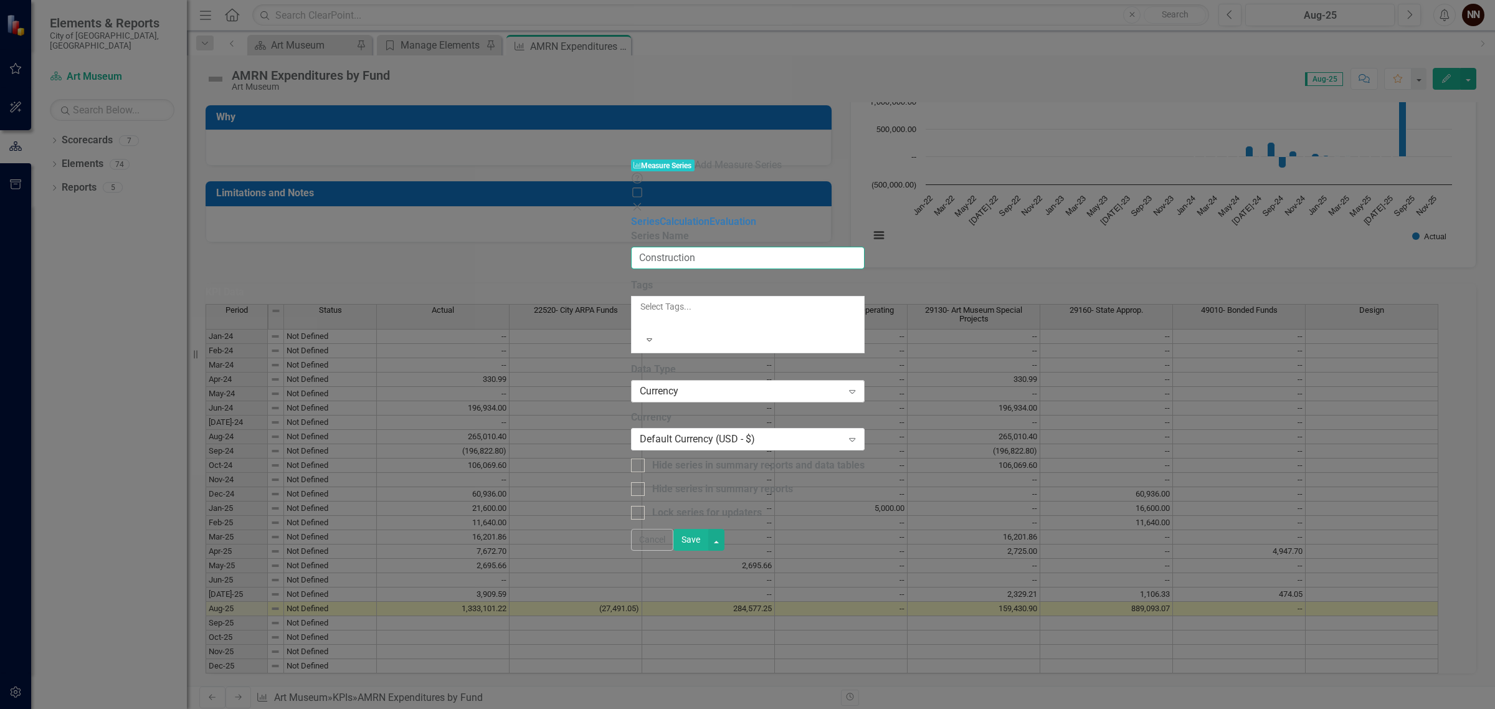
type input "Construction"
click at [802, 384] on div "Currency" at bounding box center [741, 391] width 203 height 14
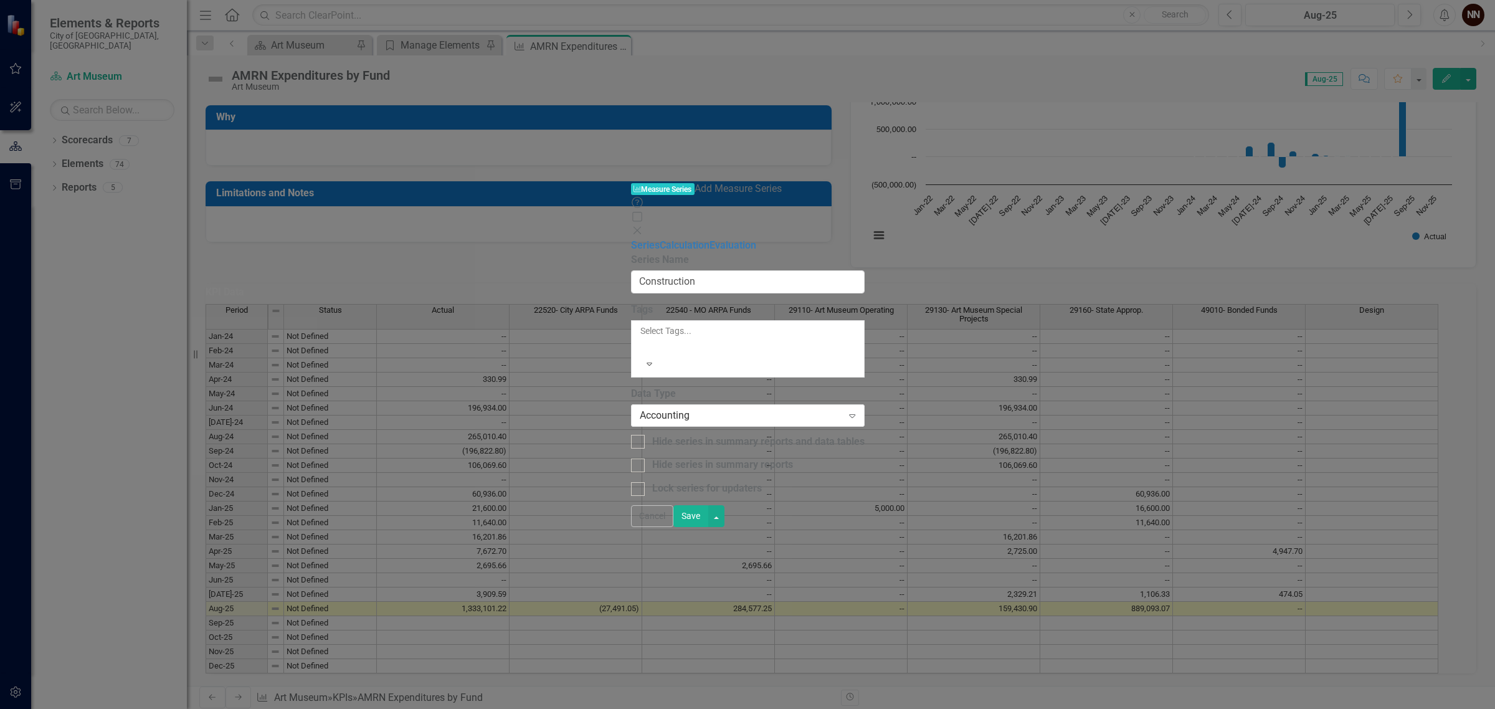
click at [708, 527] on button "Save" at bounding box center [690, 516] width 35 height 22
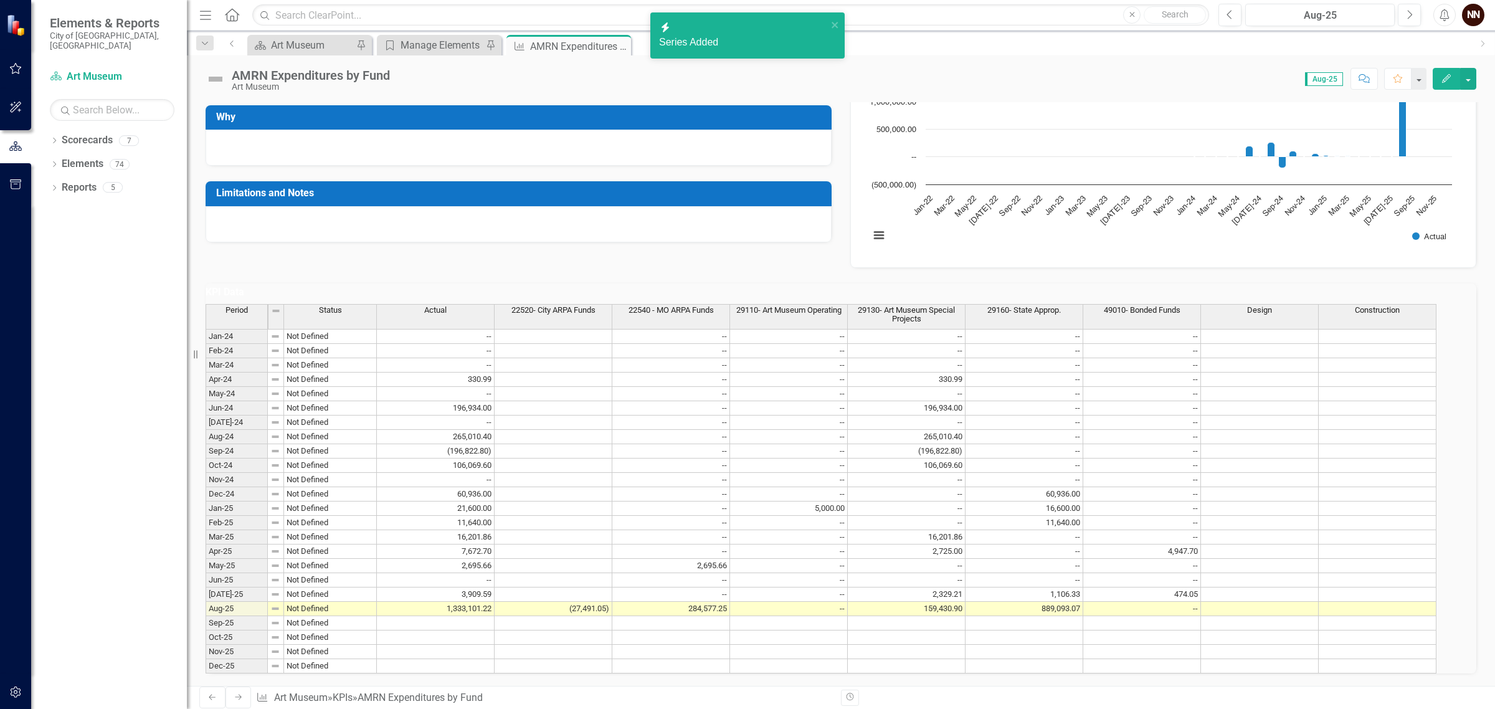
click at [1420, 298] on h3 "KPI Data" at bounding box center [841, 292] width 1271 height 11
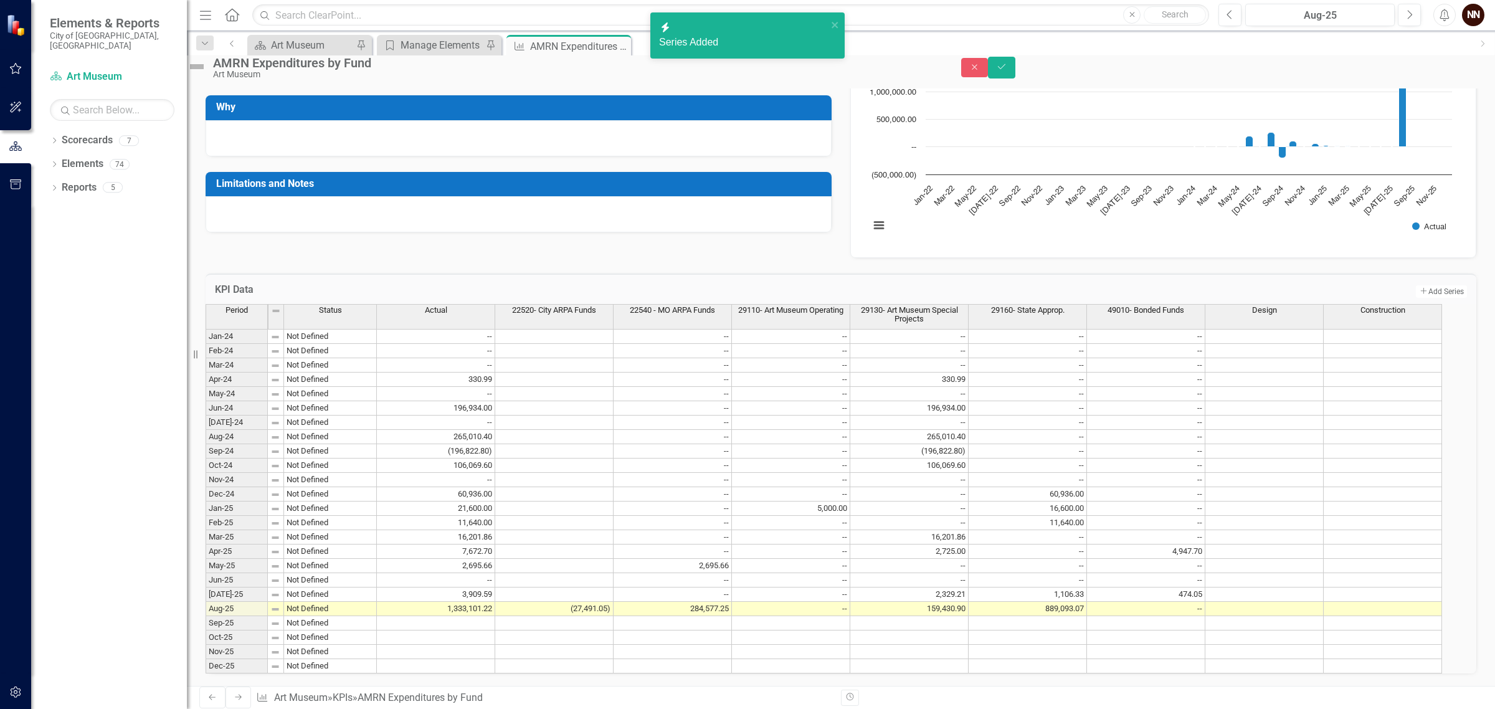
click at [1420, 298] on button "Add Add Series" at bounding box center [1441, 291] width 51 height 12
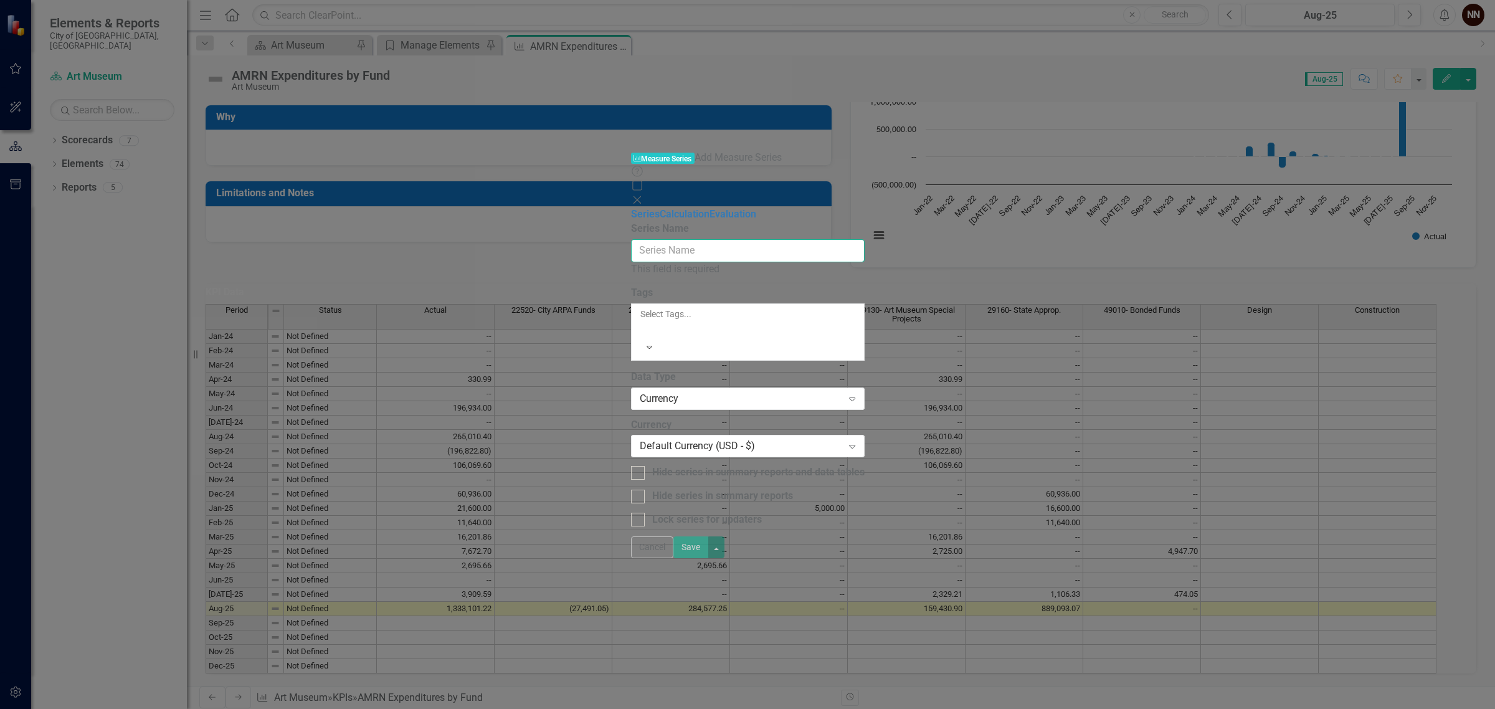
click at [865, 239] on input "Series Name" at bounding box center [748, 250] width 234 height 23
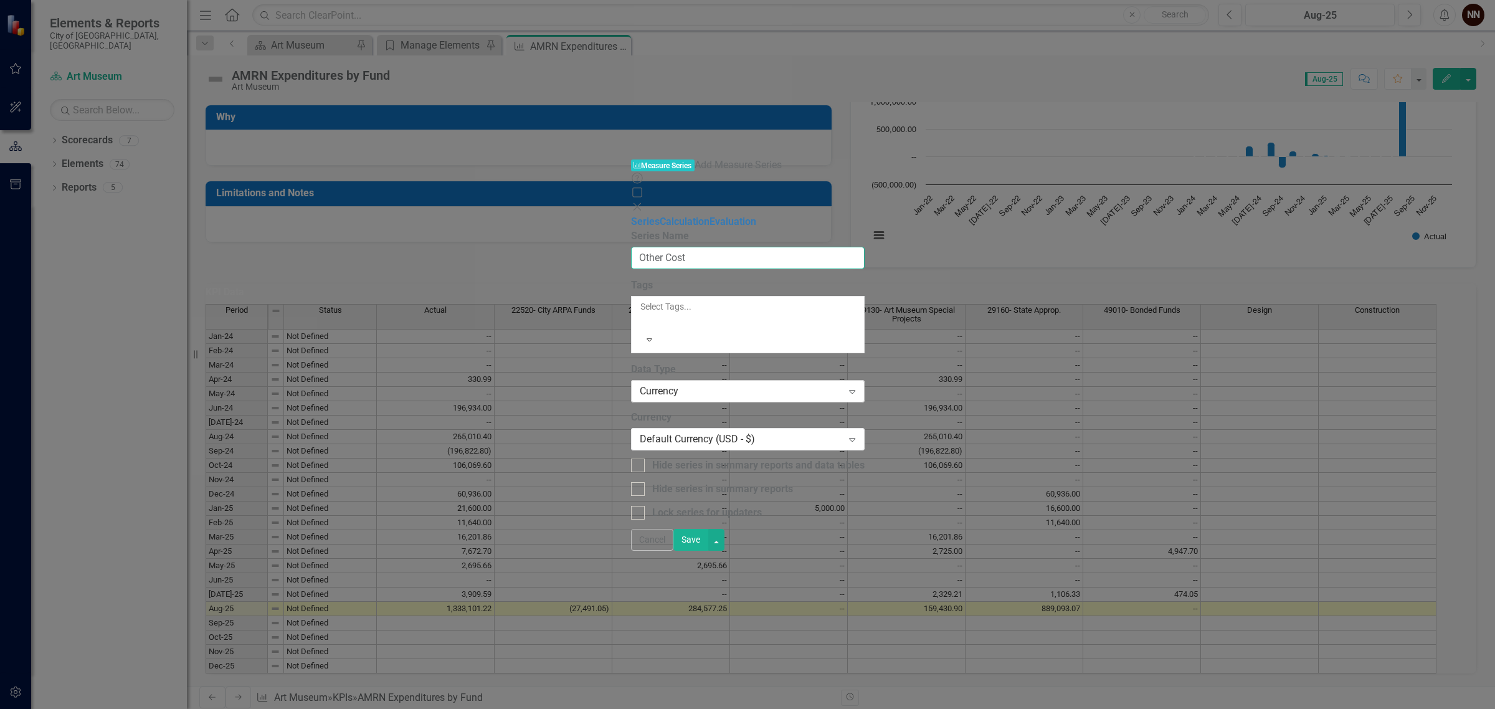
type input "Other Cost"
click at [843, 384] on div "Currency" at bounding box center [741, 391] width 203 height 14
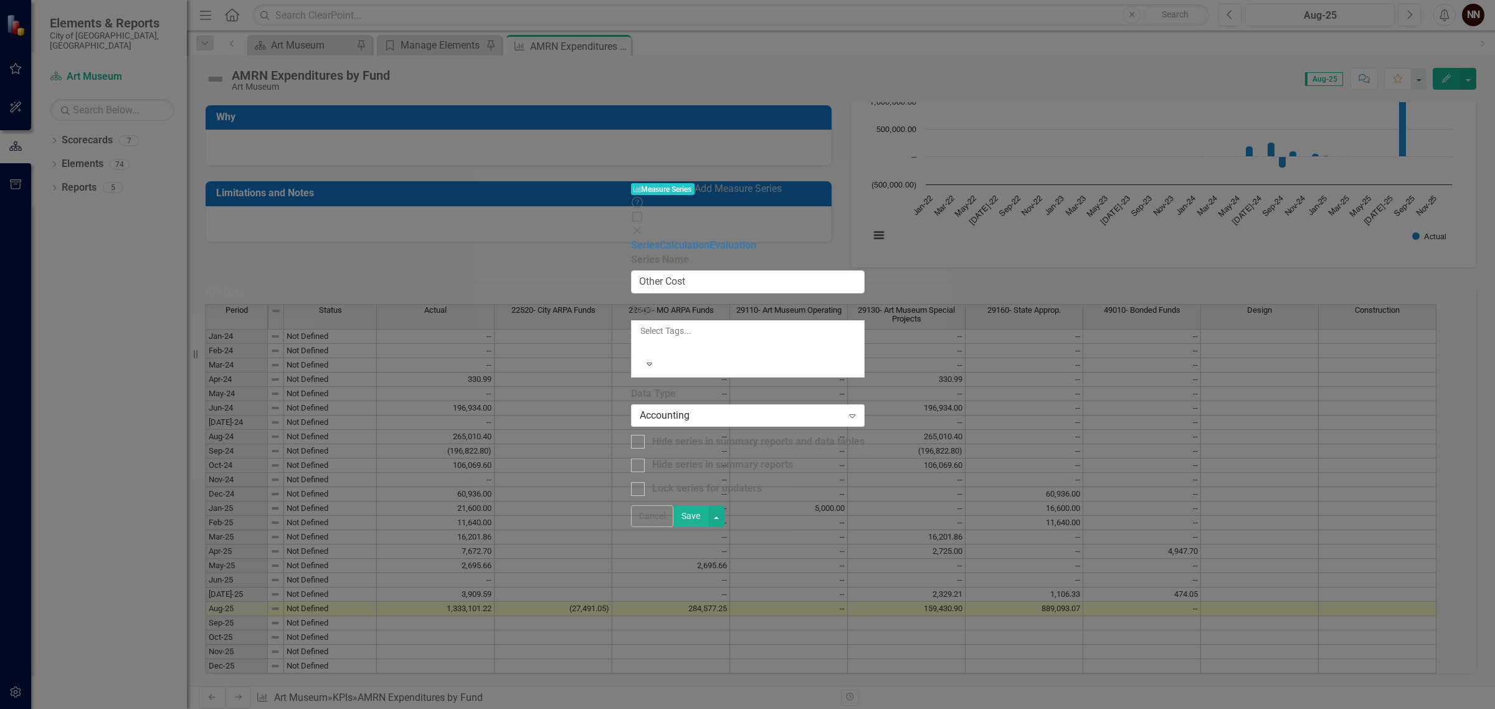
click at [708, 527] on button "Save" at bounding box center [690, 516] width 35 height 22
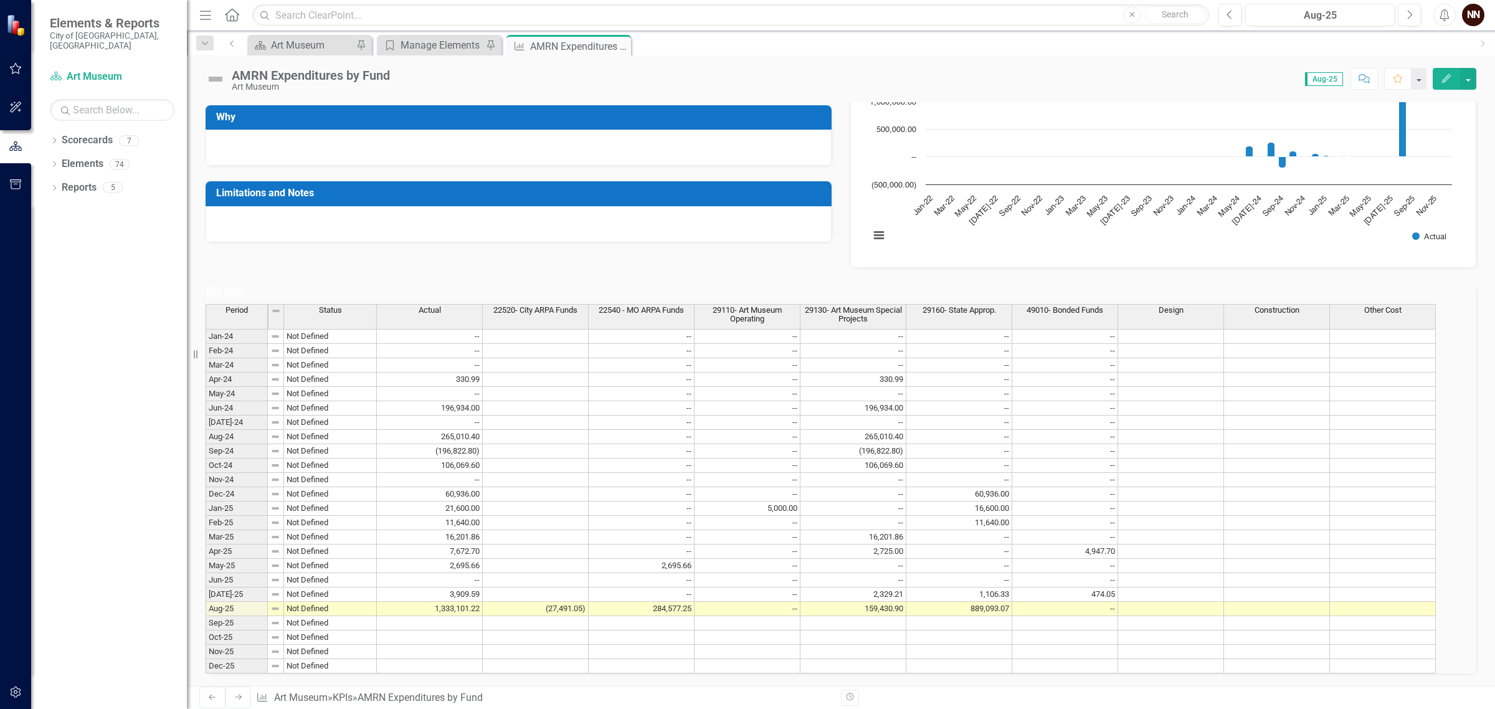
scroll to position [237, 0]
